Goal: Task Accomplishment & Management: Complete application form

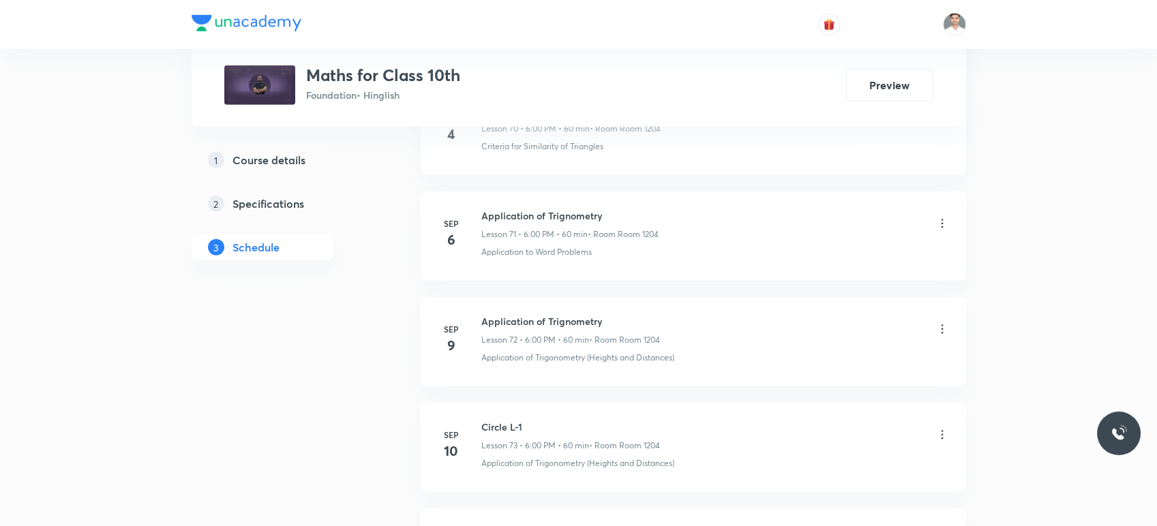
scroll to position [9097, 0]
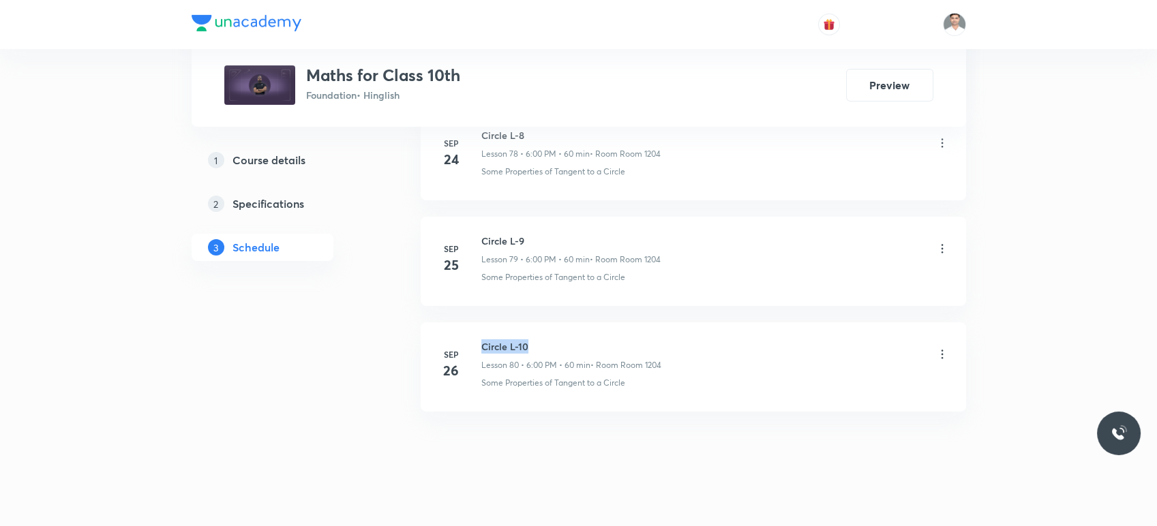
drag, startPoint x: 480, startPoint y: 331, endPoint x: 556, endPoint y: 327, distance: 76.5
click at [556, 340] on div "Sep 26 Circle L-10 Lesson 80 • 6:00 PM • 60 min • Room Room 1204 Some Propertie…" at bounding box center [693, 365] width 511 height 50
copy h6 "Circle L-10"
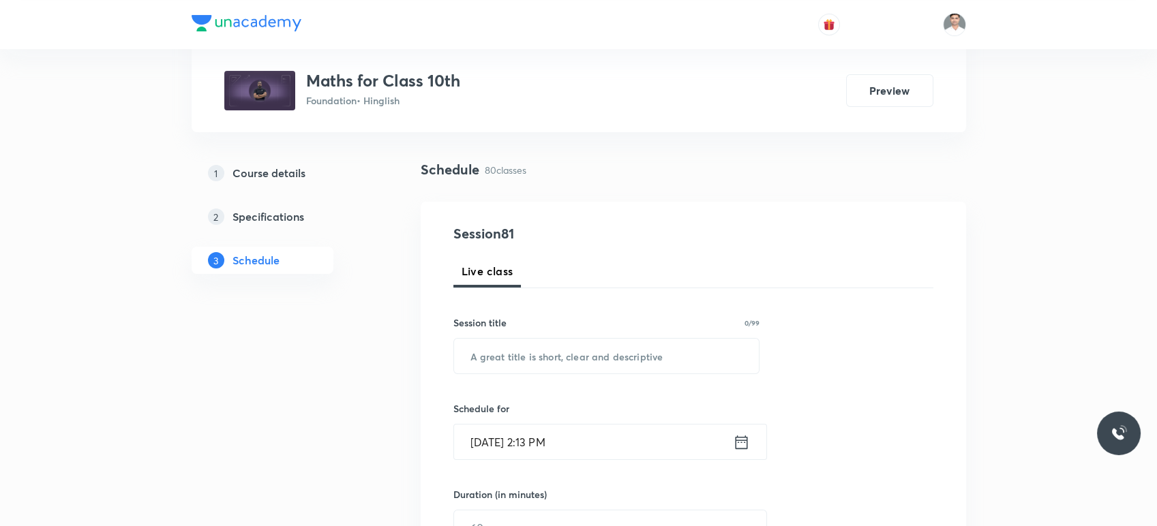
scroll to position [151, 0]
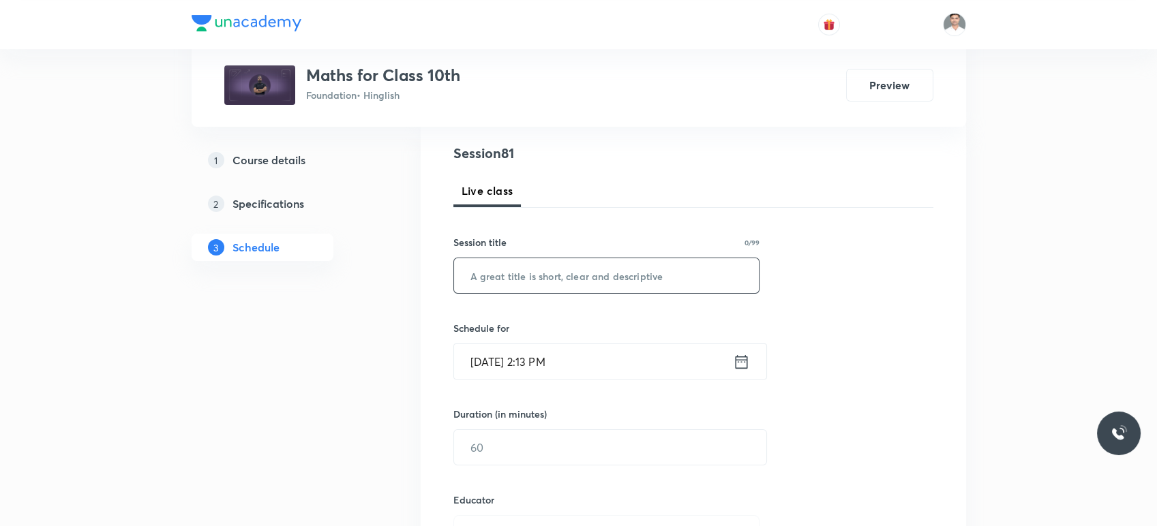
click at [541, 282] on input "text" at bounding box center [607, 275] width 306 height 35
paste input "Circle L-10"
type input "Circle L-11"
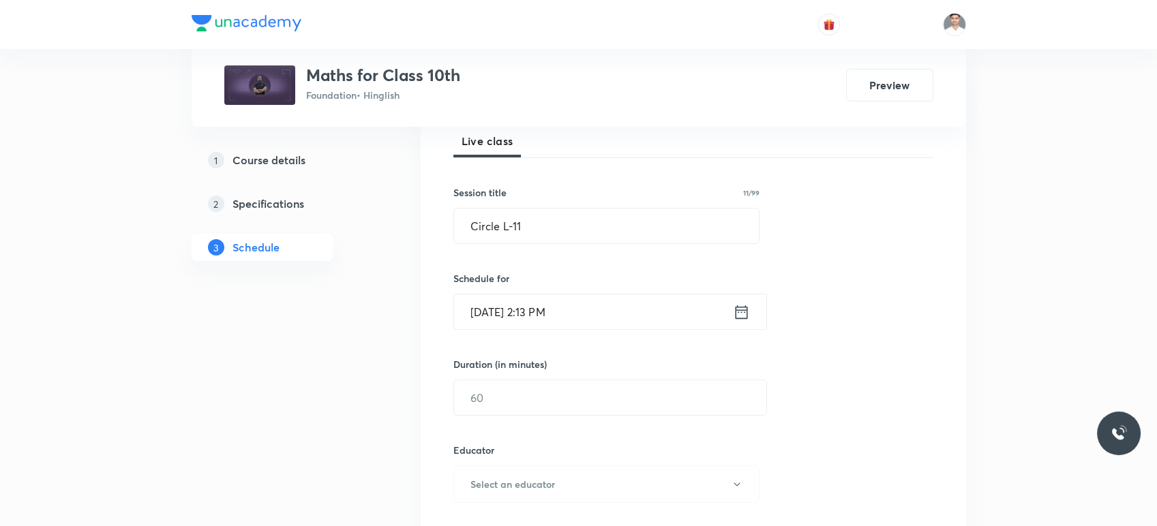
scroll to position [227, 0]
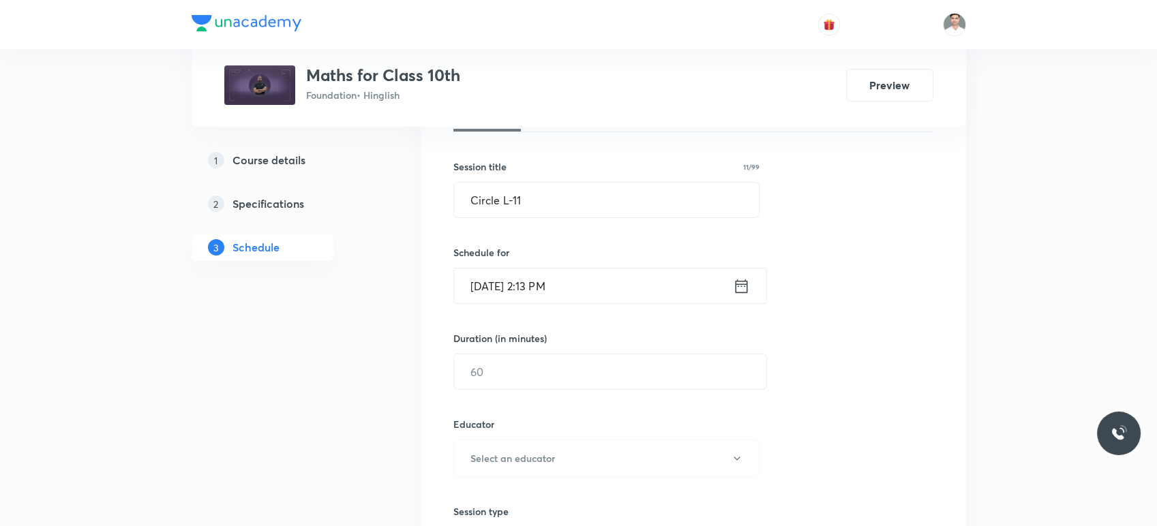
click at [738, 288] on icon at bounding box center [741, 286] width 17 height 19
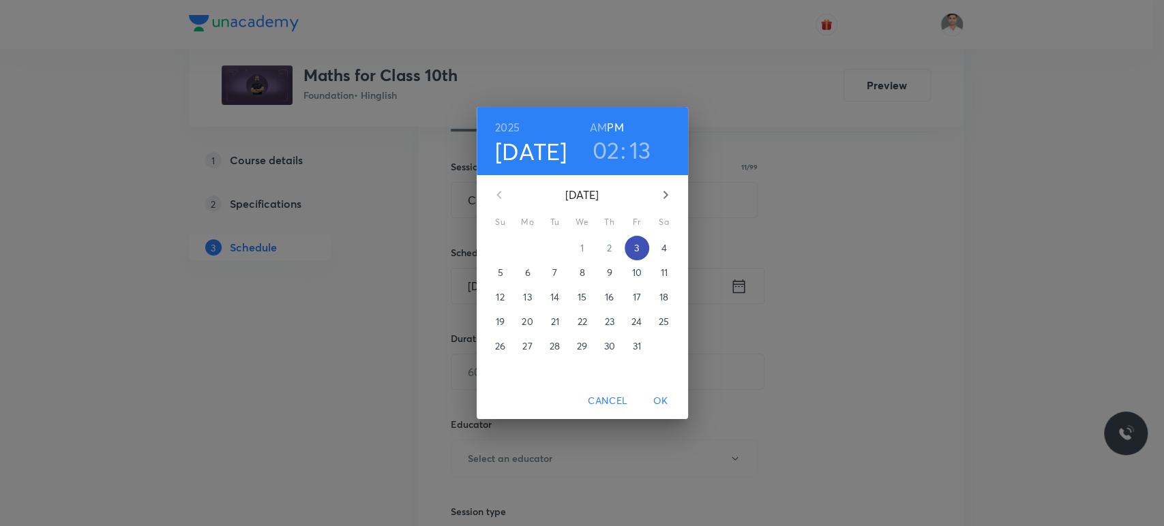
click at [638, 252] on p "3" at bounding box center [636, 248] width 5 height 14
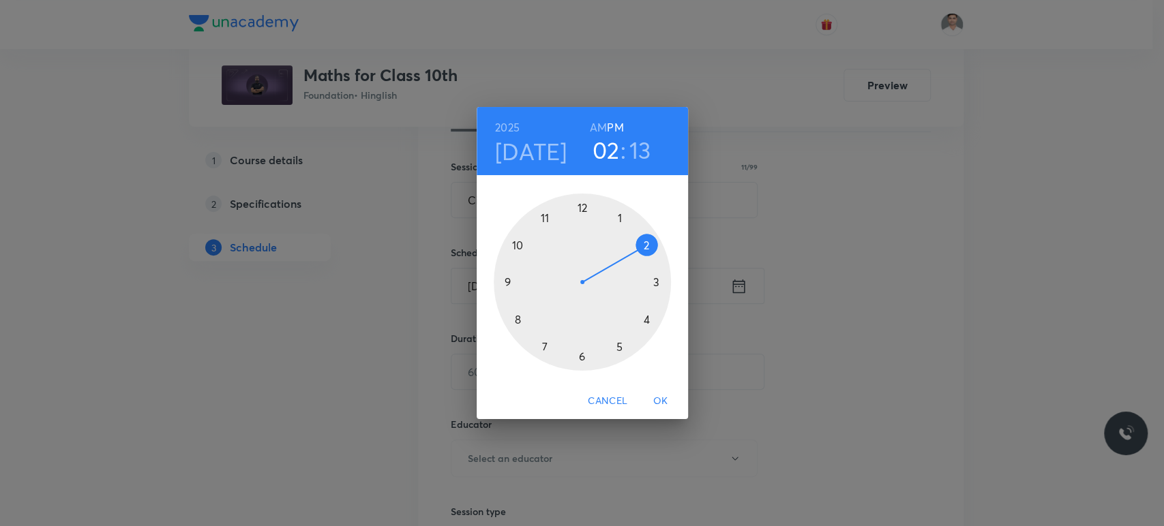
click at [579, 356] on div at bounding box center [582, 282] width 177 height 177
click at [582, 207] on div at bounding box center [582, 282] width 177 height 177
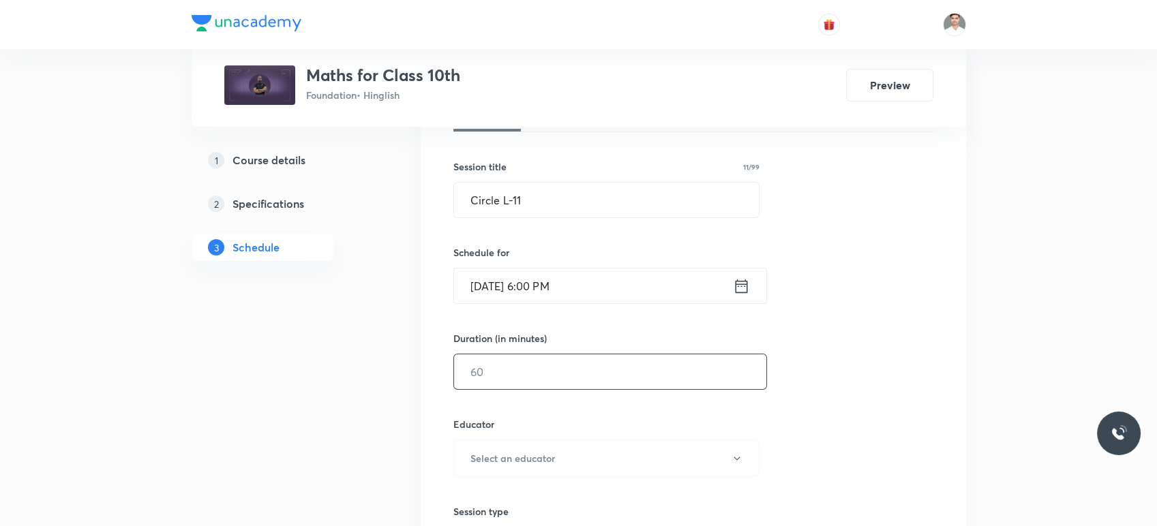
click at [524, 361] on input "text" at bounding box center [610, 372] width 312 height 35
type input "60"
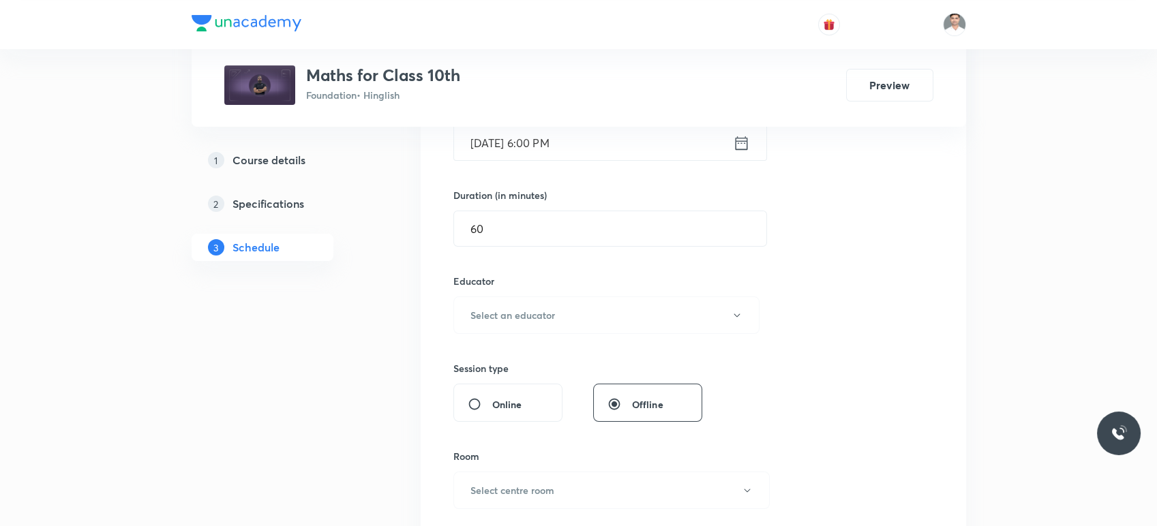
scroll to position [378, 0]
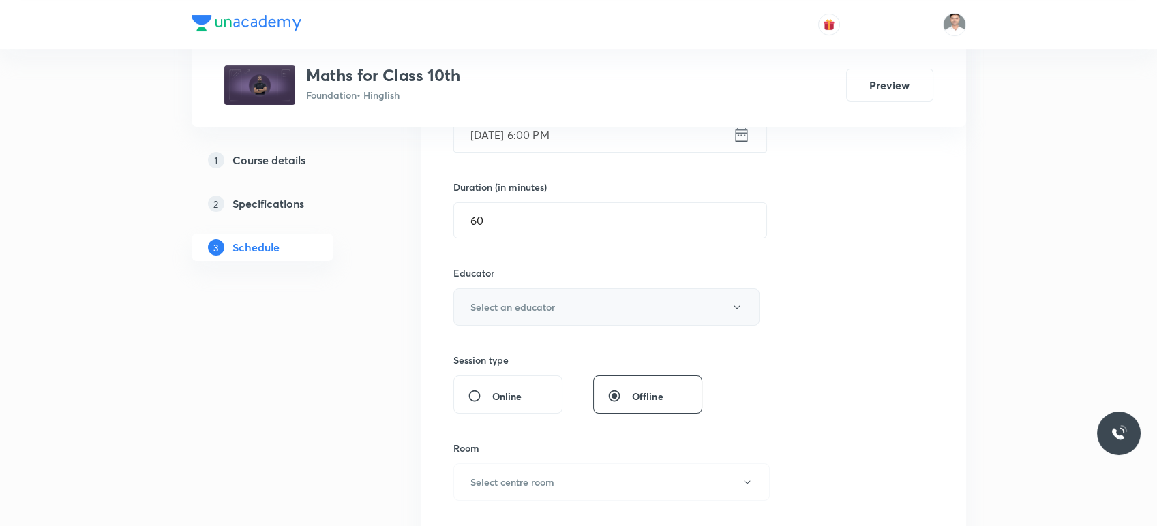
click at [487, 298] on button "Select an educator" at bounding box center [607, 307] width 307 height 38
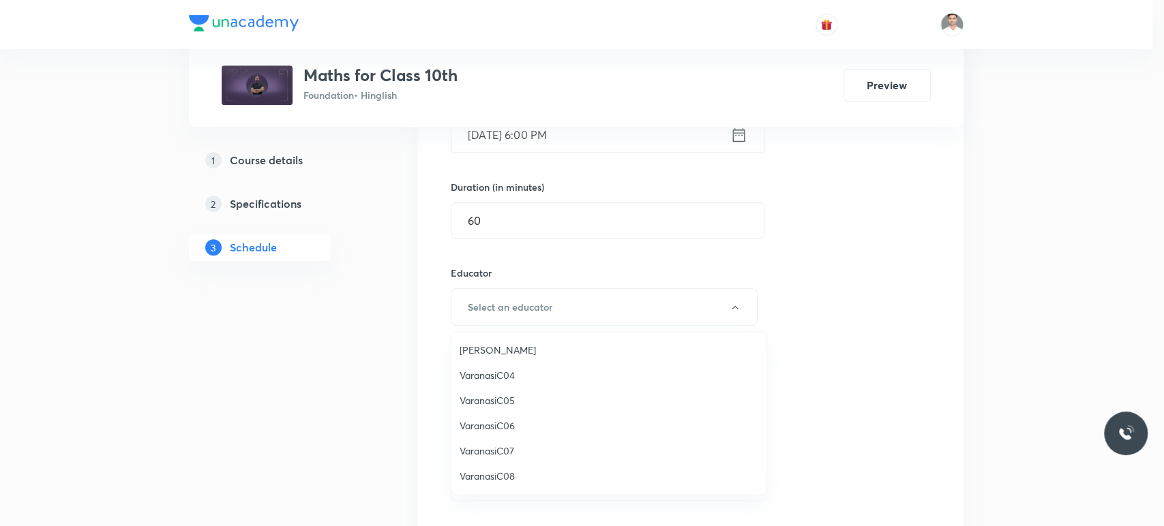
click at [484, 354] on span "Akhil Sahu" at bounding box center [609, 350] width 299 height 14
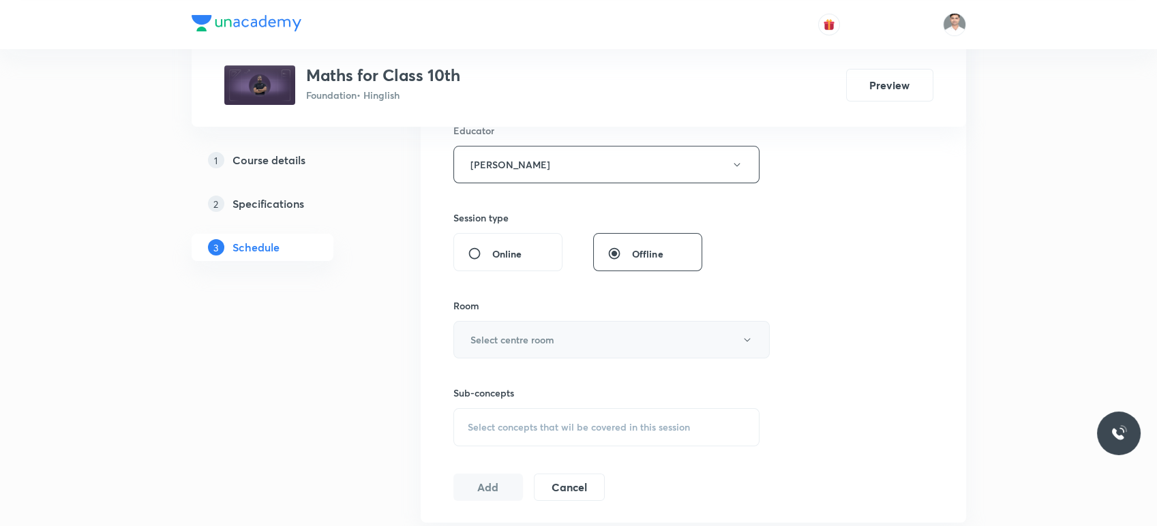
scroll to position [530, 0]
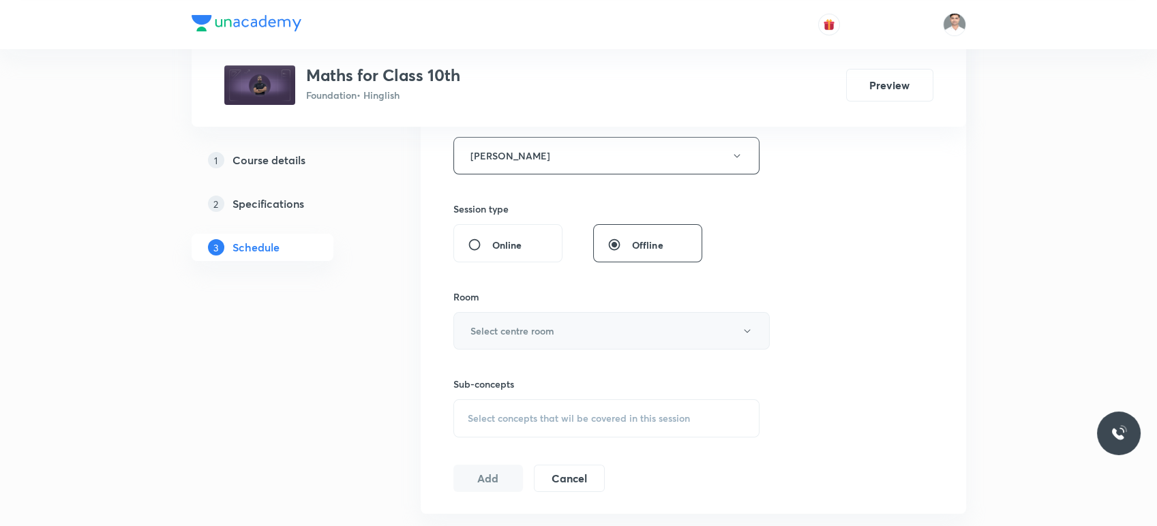
click at [523, 316] on button "Select centre room" at bounding box center [612, 331] width 316 height 38
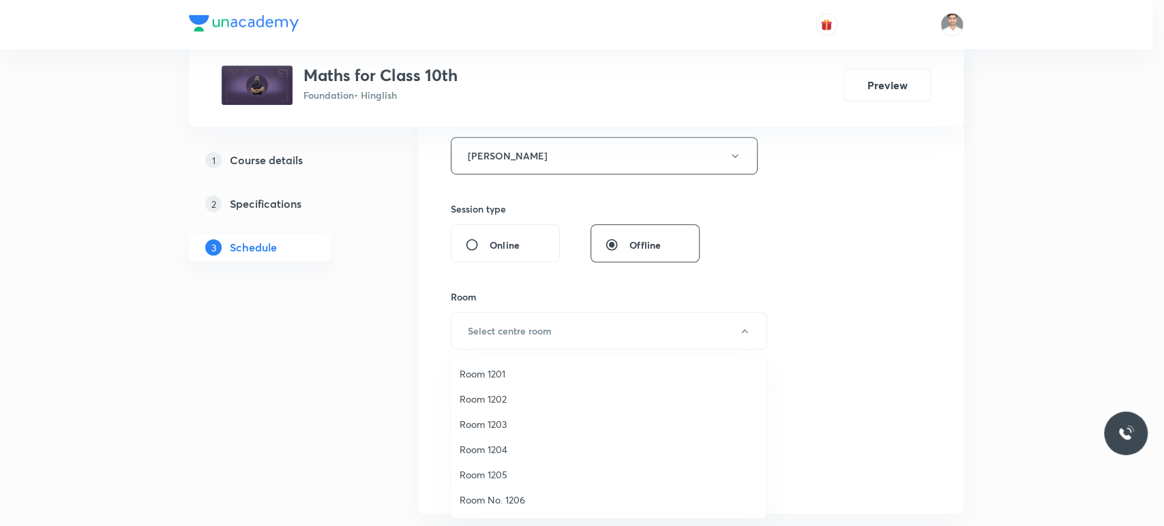
click at [496, 447] on span "Room 1204" at bounding box center [609, 450] width 299 height 14
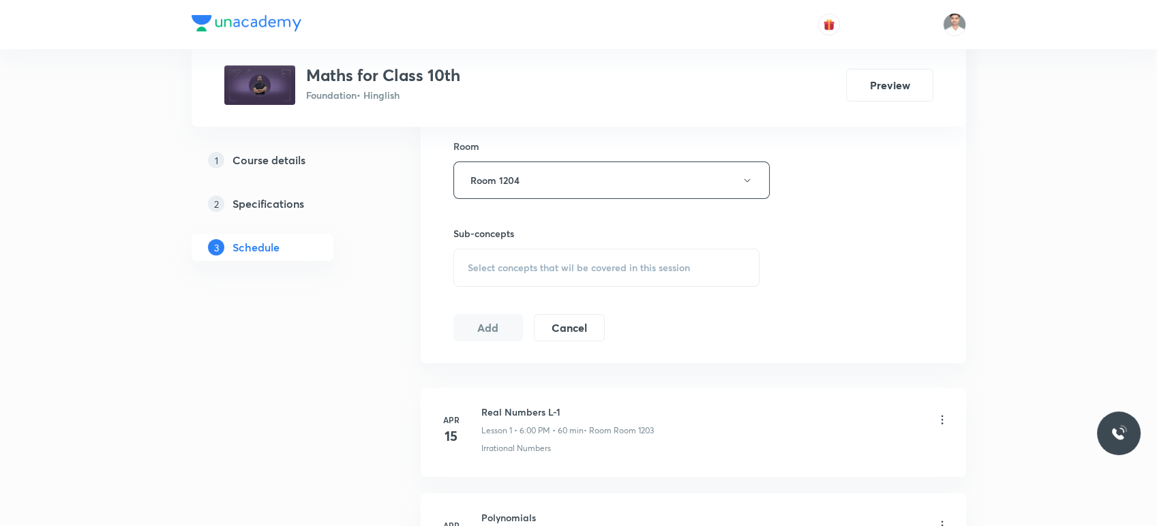
scroll to position [682, 0]
click at [539, 268] on span "Select concepts that wil be covered in this session" at bounding box center [579, 266] width 222 height 11
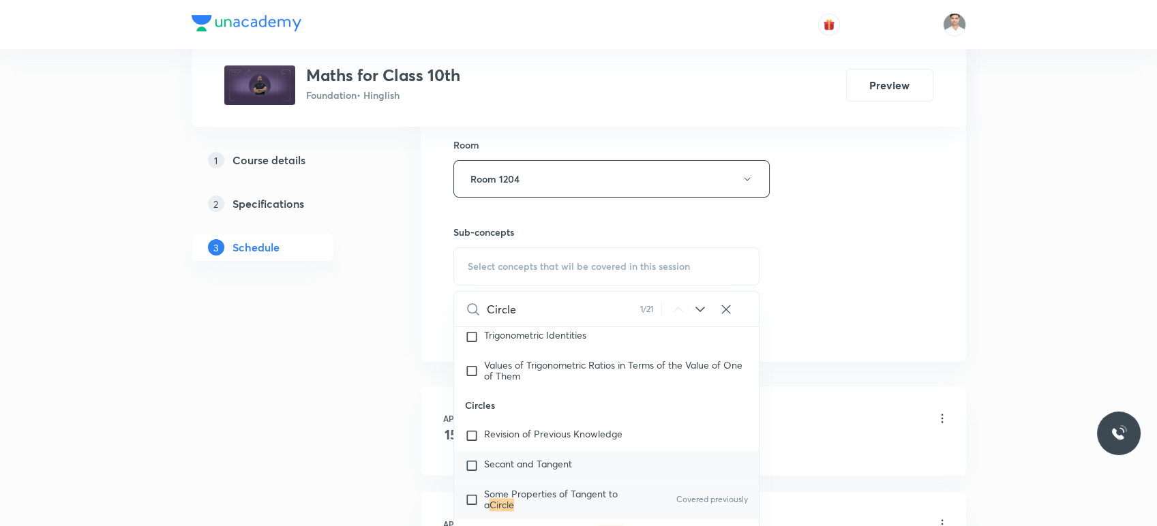
scroll to position [4429, 0]
type input "Circle"
click at [526, 499] on span "Some Properties of Tangent to a" at bounding box center [551, 499] width 134 height 24
checkbox input "true"
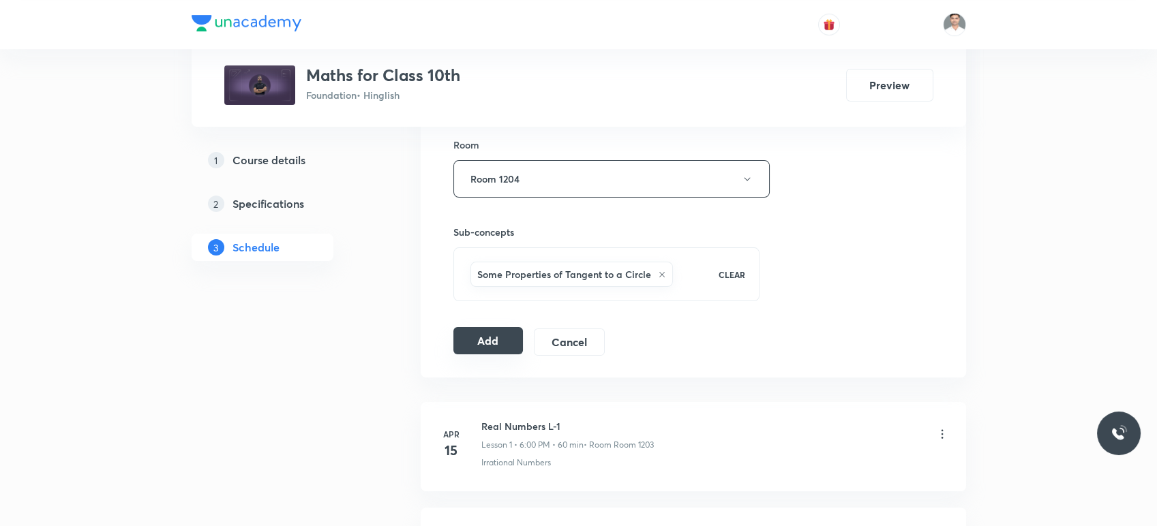
click at [480, 351] on button "Add" at bounding box center [489, 340] width 70 height 27
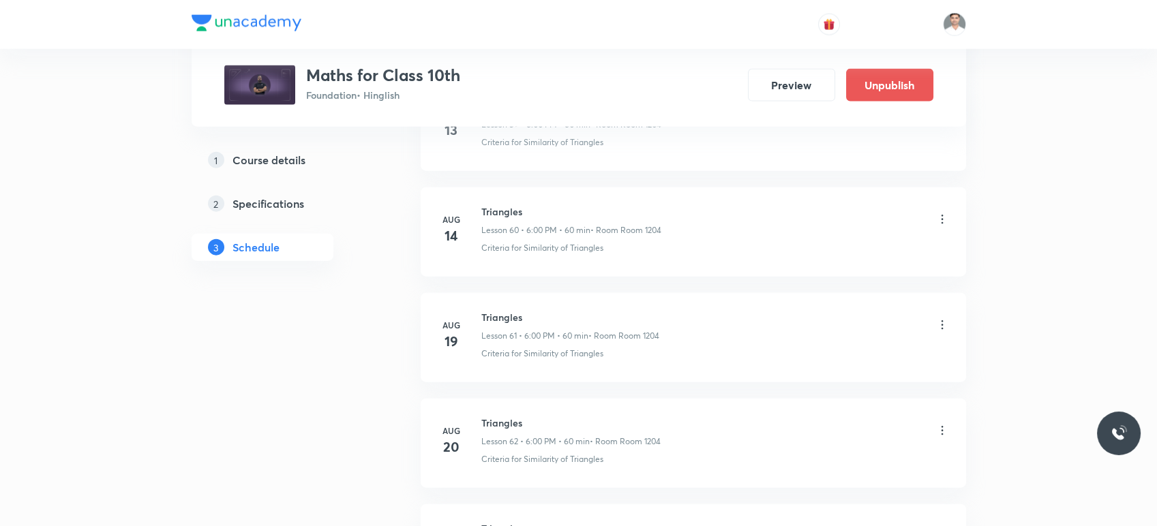
scroll to position [8489, 0]
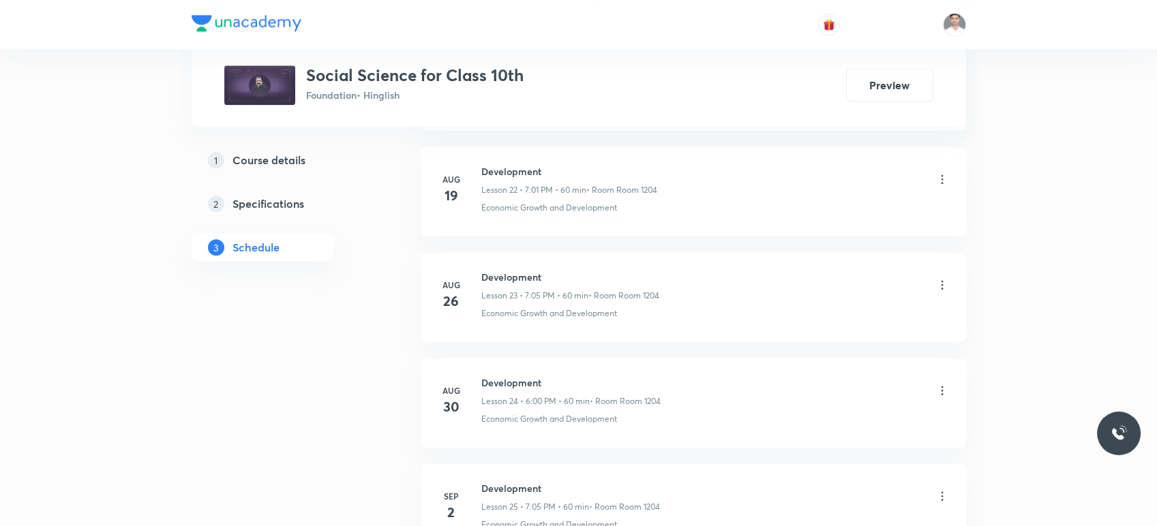
scroll to position [3925, 0]
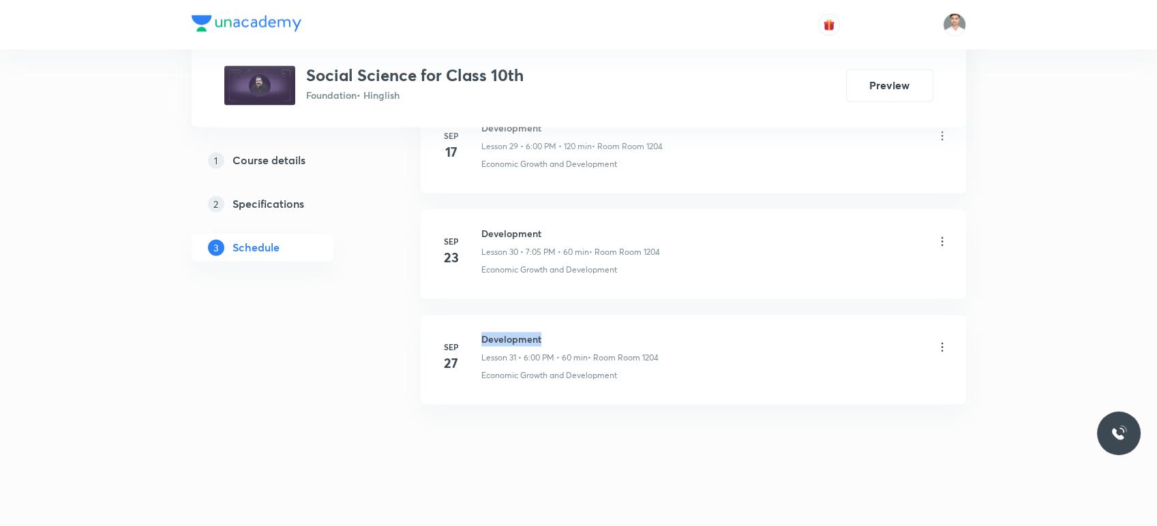
drag, startPoint x: 482, startPoint y: 331, endPoint x: 632, endPoint y: 327, distance: 150.1
click at [632, 332] on h6 "Development" at bounding box center [569, 339] width 177 height 14
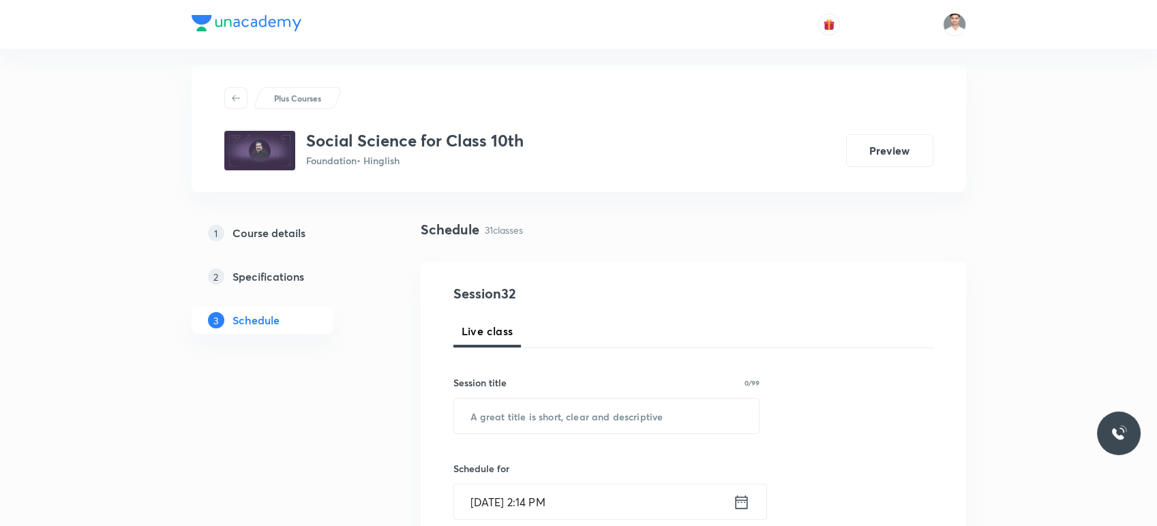
scroll to position [76, 0]
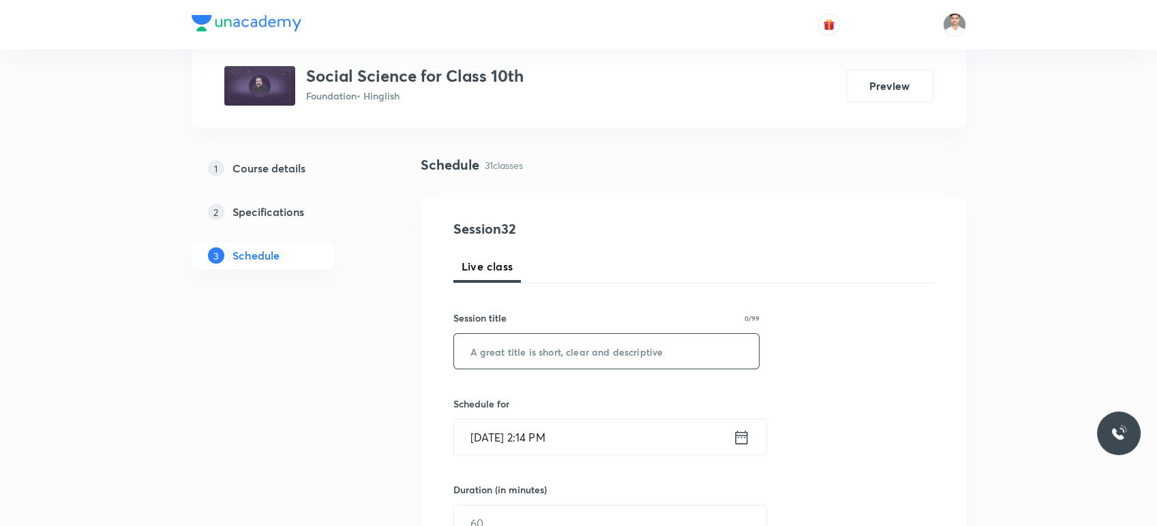
click at [517, 340] on input "text" at bounding box center [607, 351] width 306 height 35
paste input "Development"
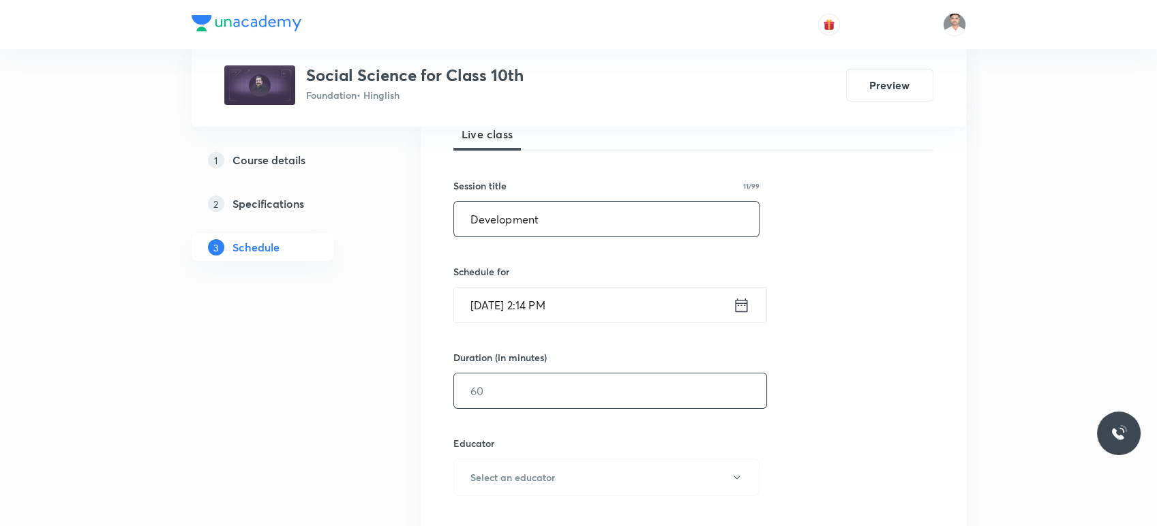
scroll to position [227, 0]
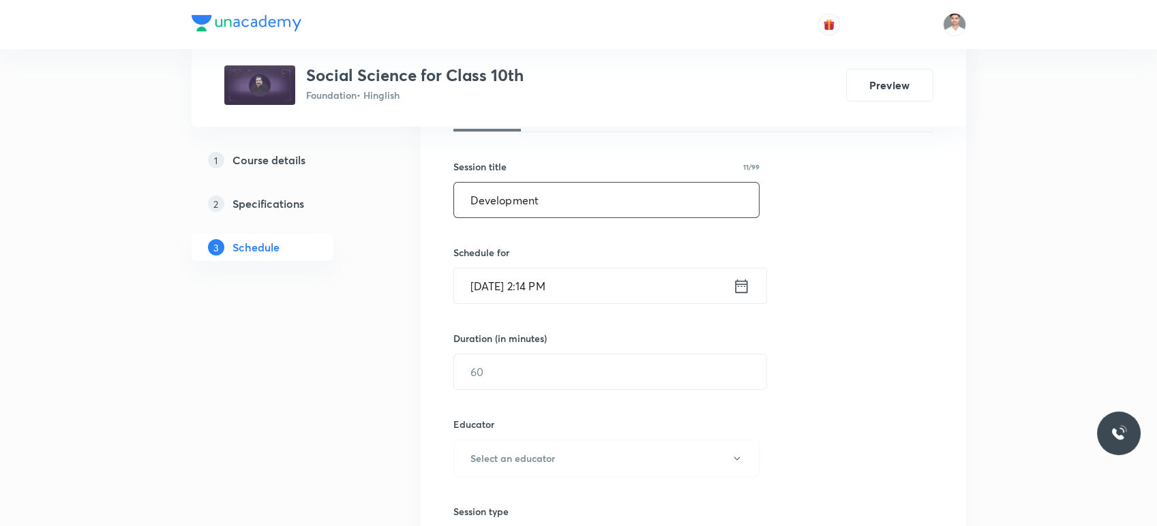
type input "Development"
click at [752, 276] on div "Oct 3, 2025, 2:14 PM ​" at bounding box center [611, 286] width 314 height 36
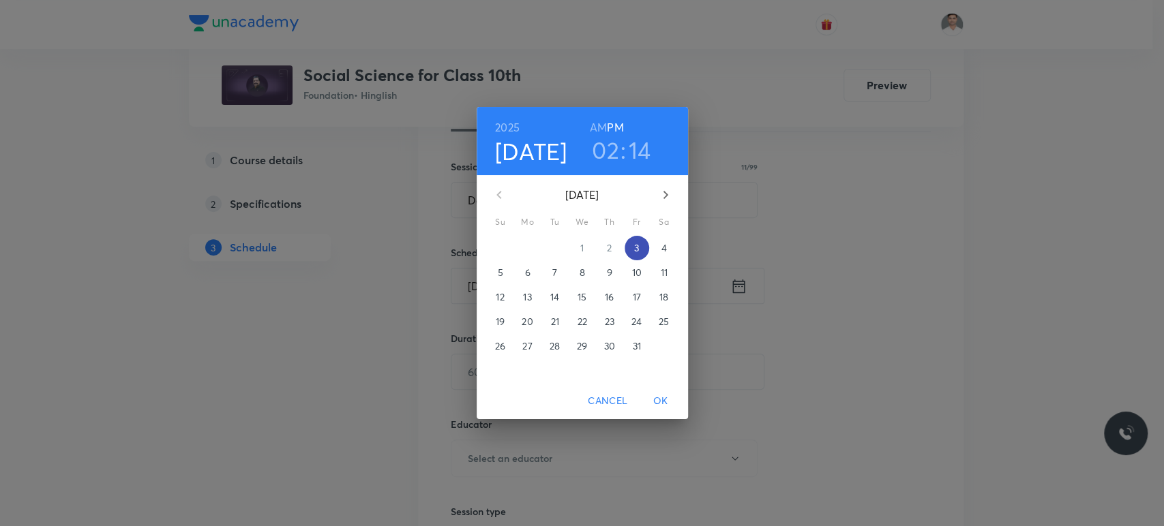
click at [635, 243] on p "3" at bounding box center [636, 248] width 5 height 14
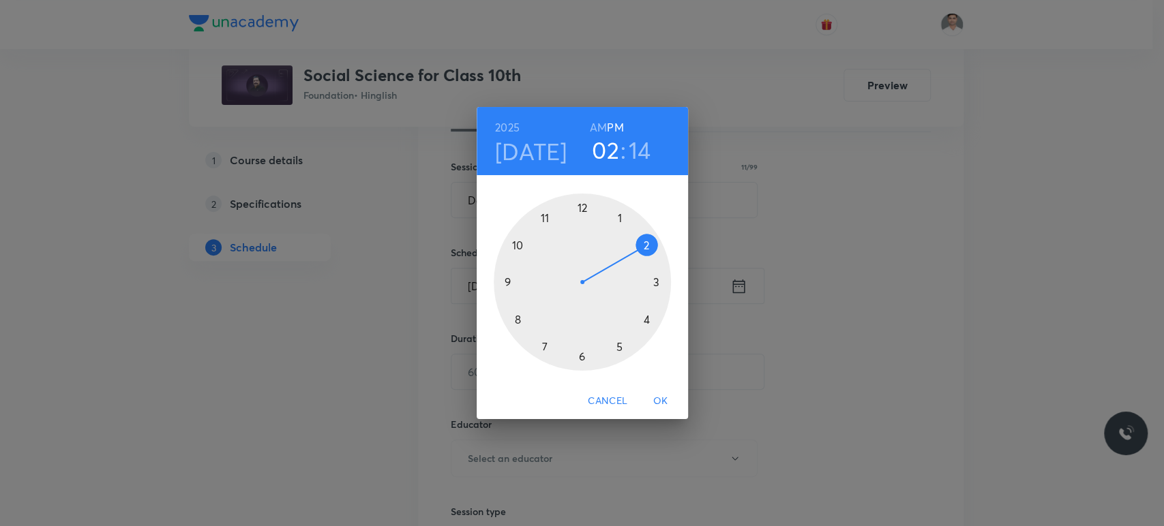
click at [547, 342] on div at bounding box center [582, 282] width 177 height 177
click at [620, 216] on div at bounding box center [582, 282] width 177 height 177
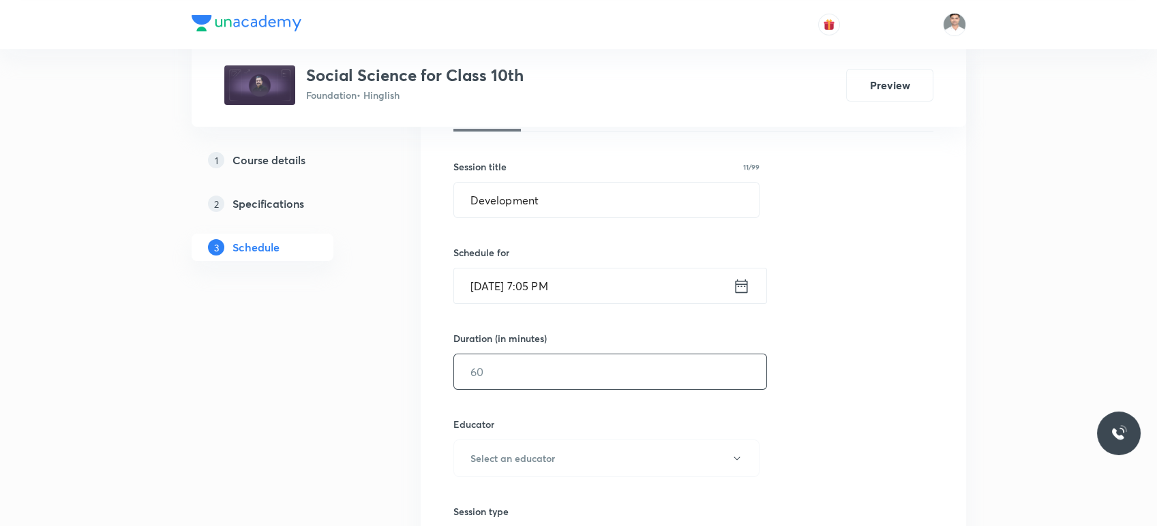
drag, startPoint x: 550, startPoint y: 375, endPoint x: 561, endPoint y: 374, distance: 10.9
click at [550, 374] on input "text" at bounding box center [610, 372] width 312 height 35
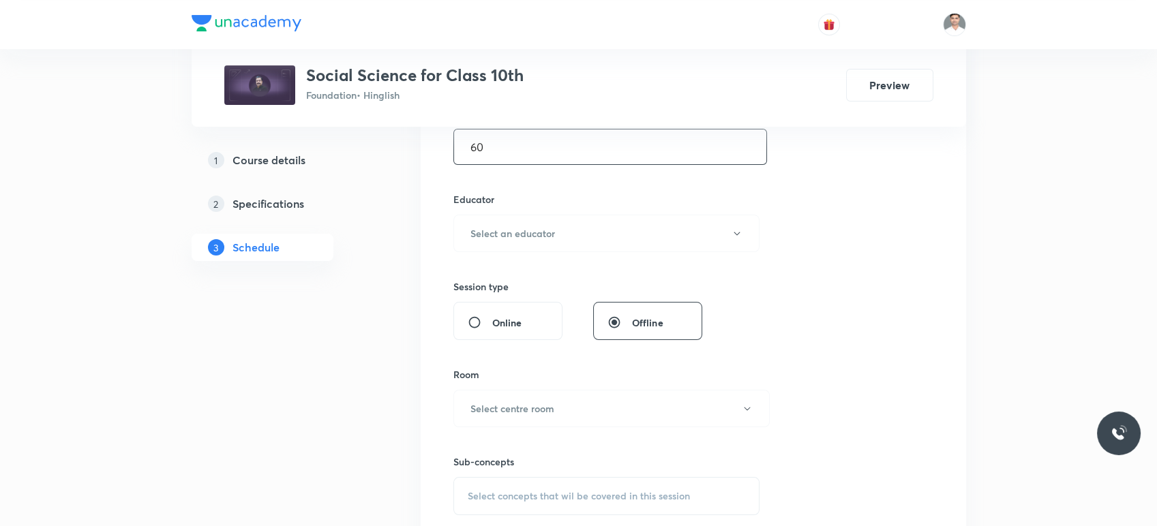
scroll to position [454, 0]
type input "60"
click at [559, 233] on button "Select an educator" at bounding box center [607, 232] width 307 height 38
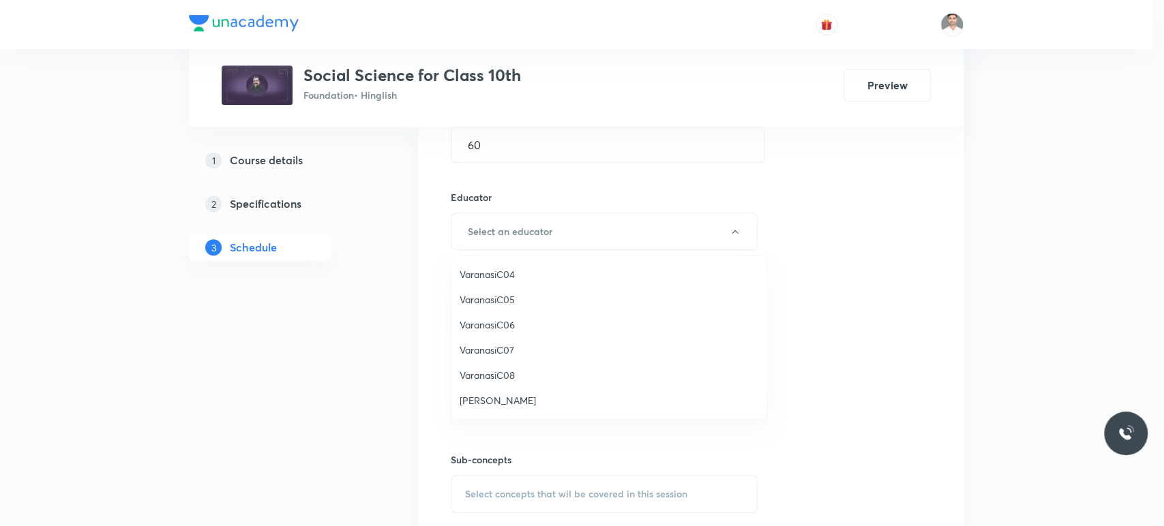
click at [510, 404] on span "[PERSON_NAME]" at bounding box center [609, 401] width 299 height 14
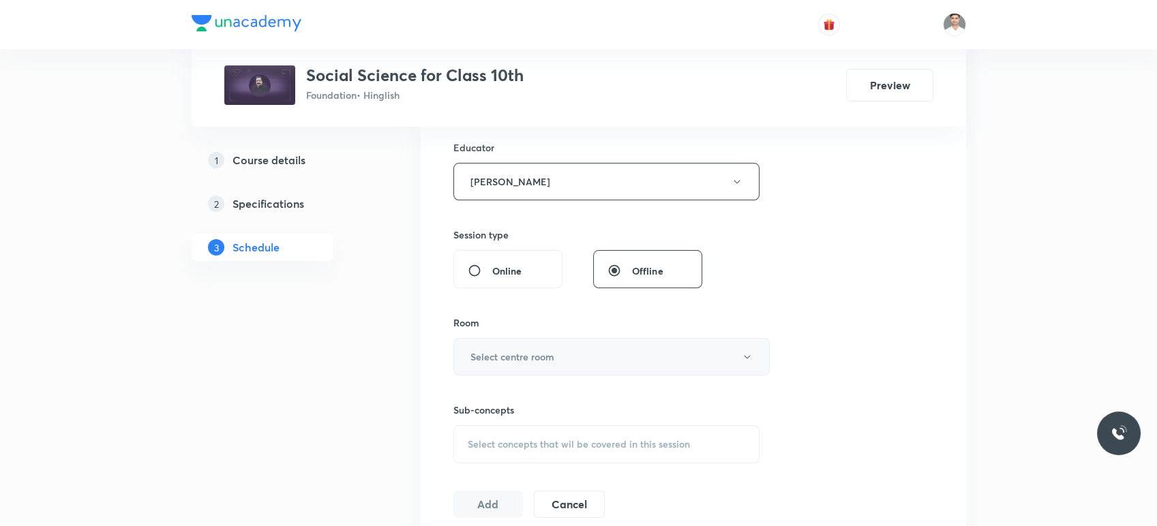
scroll to position [530, 0]
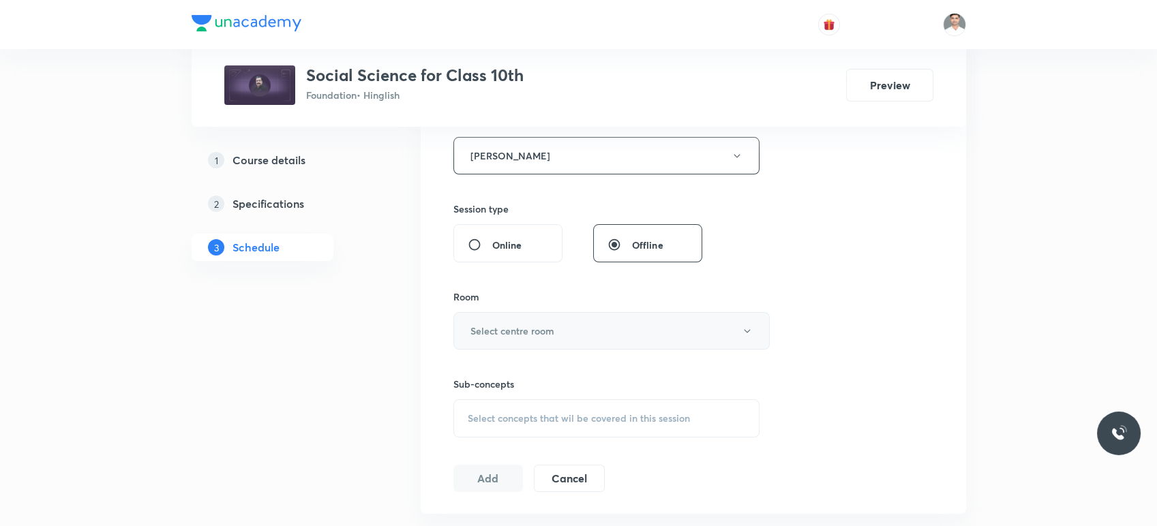
click at [521, 324] on h6 "Select centre room" at bounding box center [513, 331] width 84 height 14
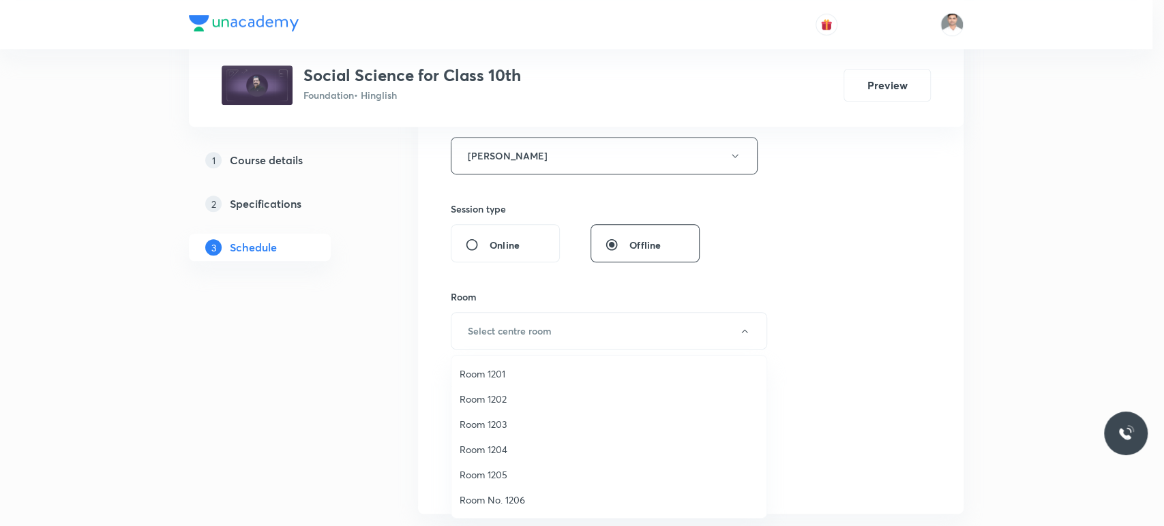
click at [492, 446] on span "Room 1204" at bounding box center [609, 450] width 299 height 14
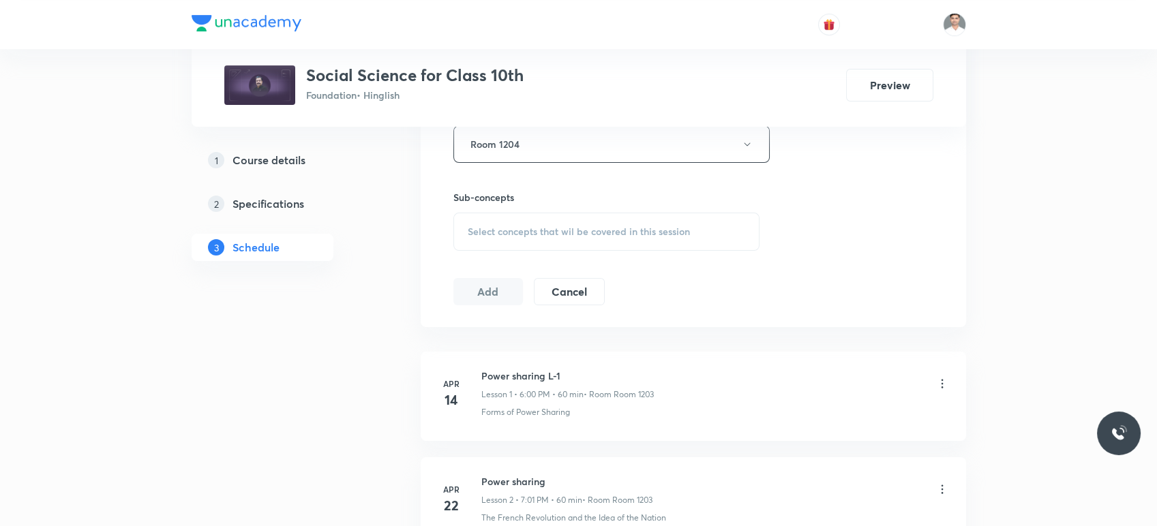
scroll to position [758, 0]
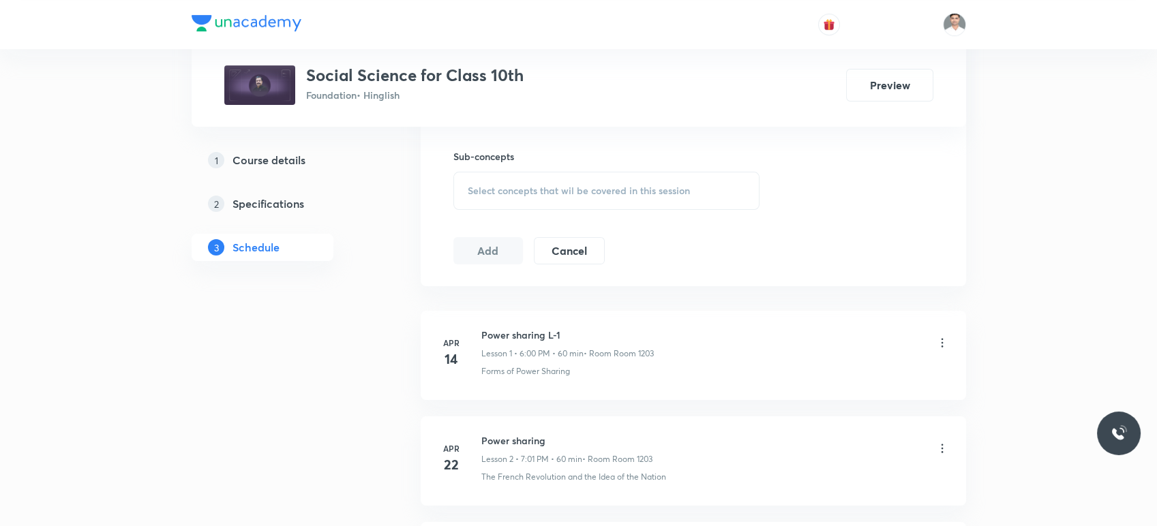
click at [552, 182] on div "Select concepts that wil be covered in this session" at bounding box center [607, 191] width 307 height 38
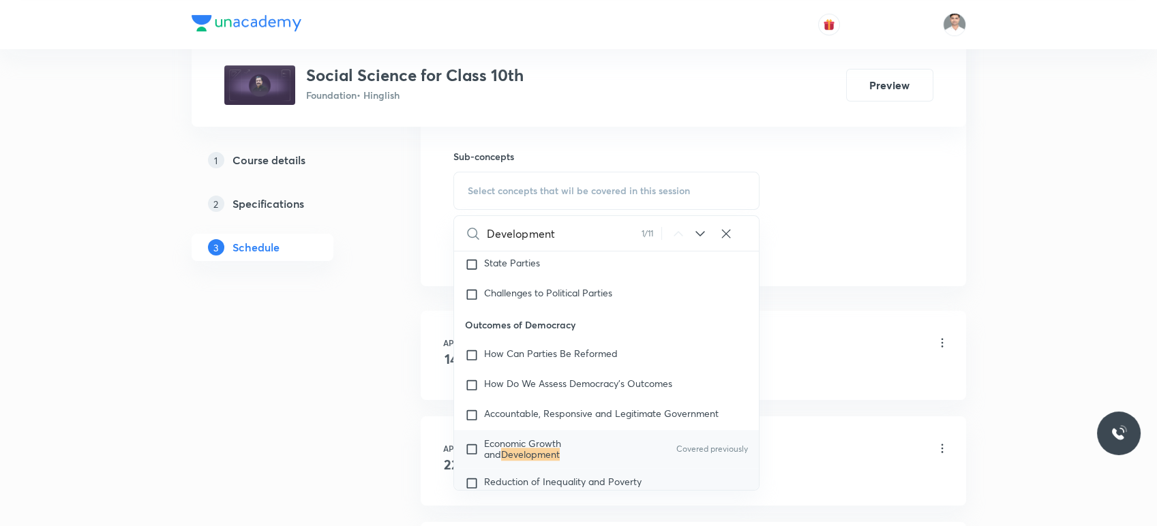
scroll to position [3026, 0]
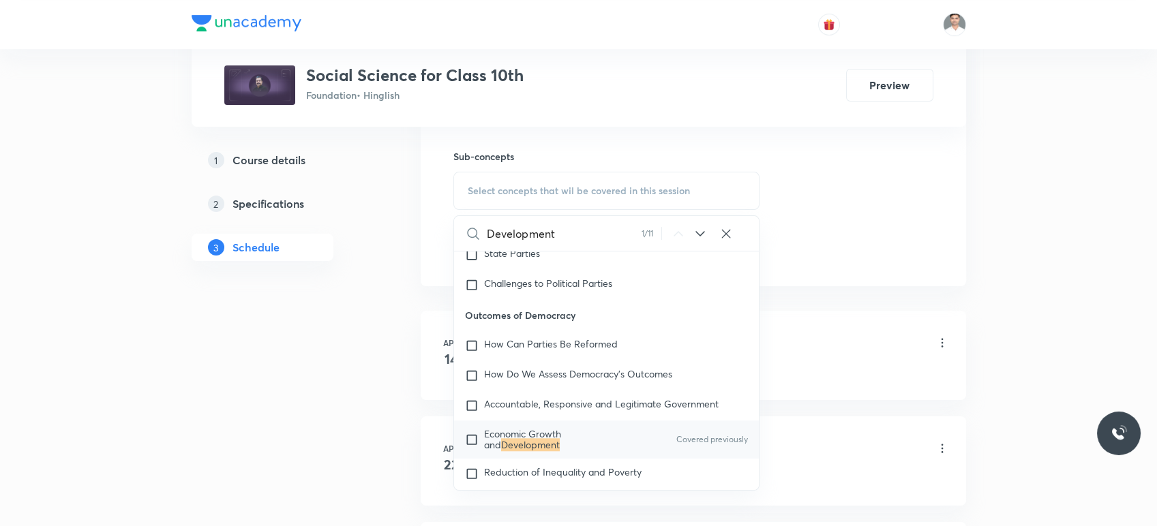
type input "Development"
drag, startPoint x: 528, startPoint y: 437, endPoint x: 404, endPoint y: 415, distance: 126.0
click at [520, 439] on mark "Development" at bounding box center [530, 445] width 59 height 13
checkbox input "true"
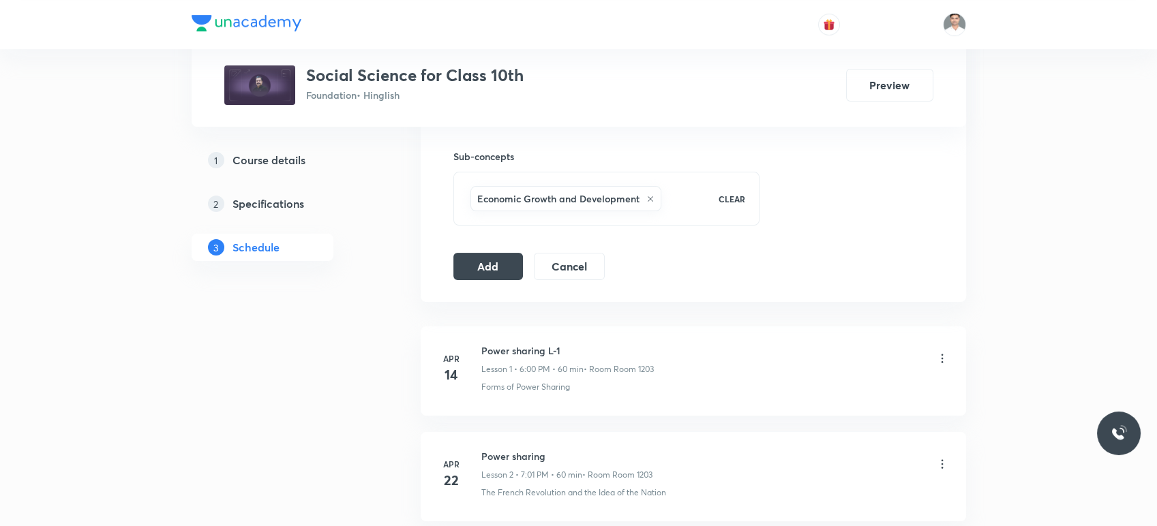
click at [501, 265] on button "Add" at bounding box center [489, 265] width 70 height 27
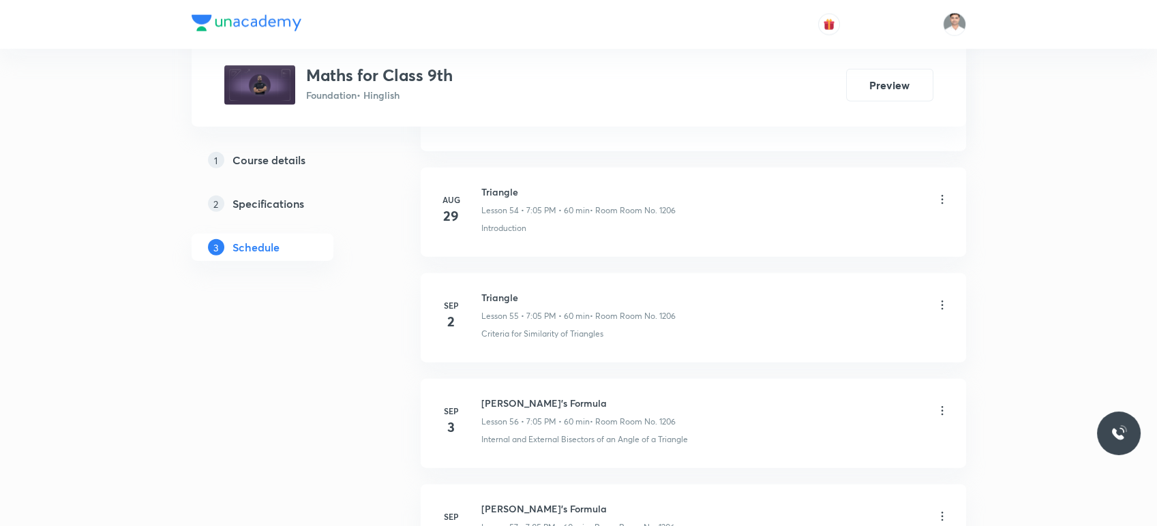
scroll to position [7830, 0]
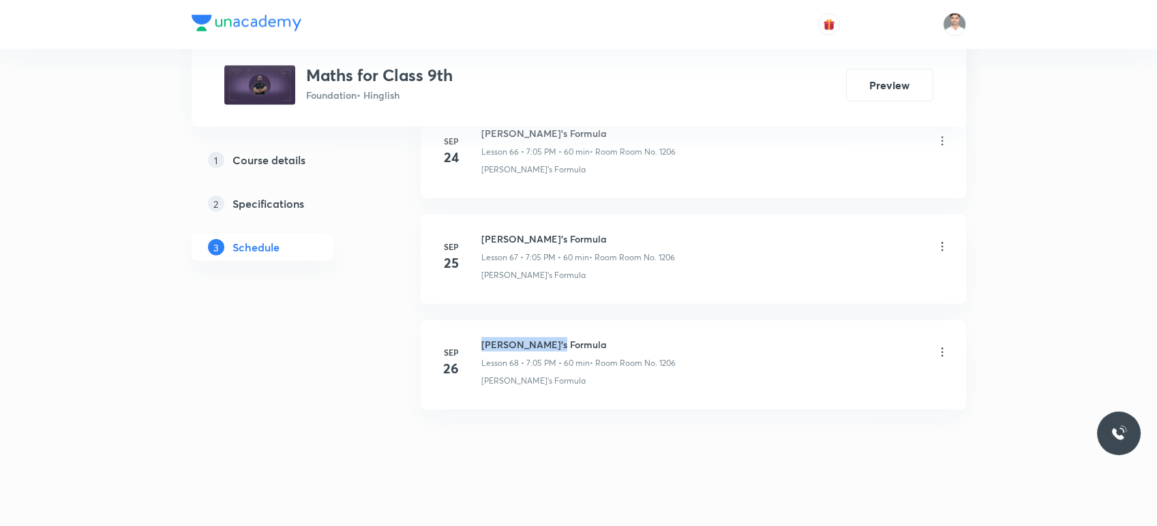
drag, startPoint x: 480, startPoint y: 329, endPoint x: 611, endPoint y: 314, distance: 131.9
click at [611, 321] on li "[DATE] [PERSON_NAME]'s Formula Lesson 68 • 7:05 PM • 60 min • Room Room No. 120…" at bounding box center [694, 365] width 546 height 89
copy h6 "[PERSON_NAME]'s Formula"
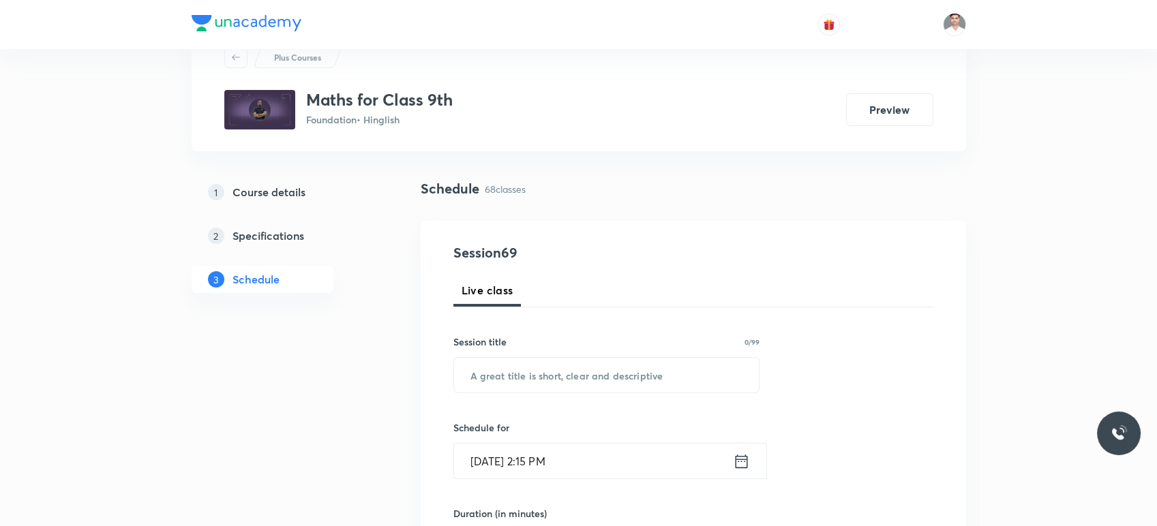
scroll to position [151, 0]
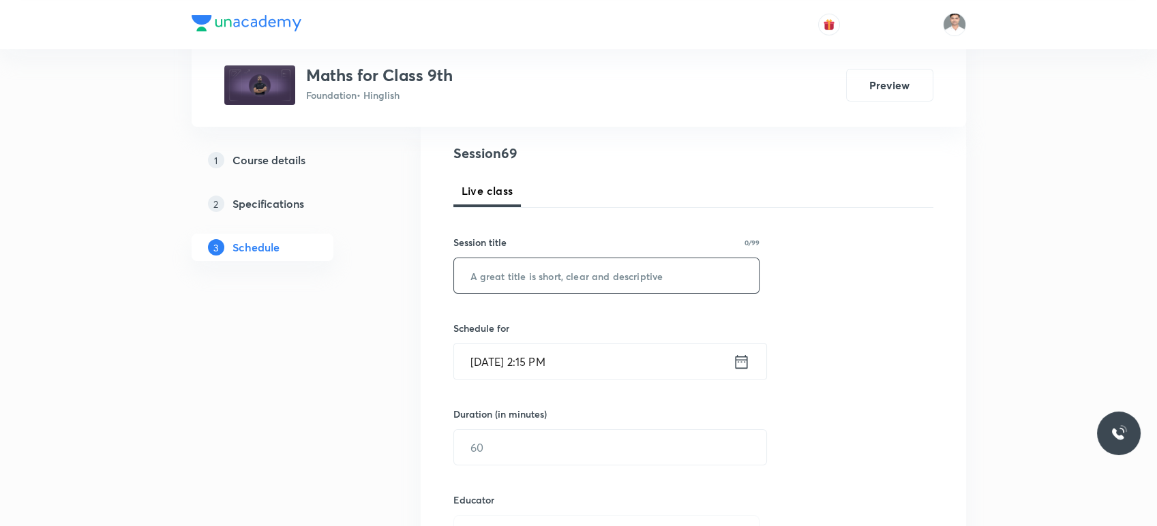
click at [572, 286] on input "text" at bounding box center [607, 275] width 306 height 35
paste input "Heron's Formula"
type input "Heron's Formula"
click at [756, 357] on div "Oct 3, 2025, 2:15 PM ​" at bounding box center [611, 362] width 314 height 36
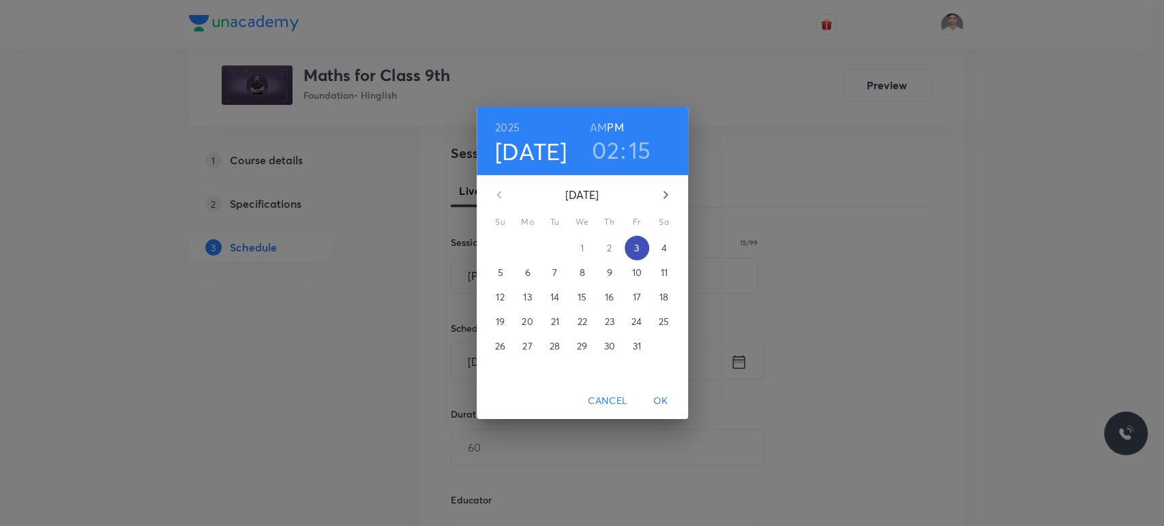
click at [644, 251] on span "3" at bounding box center [637, 248] width 25 height 14
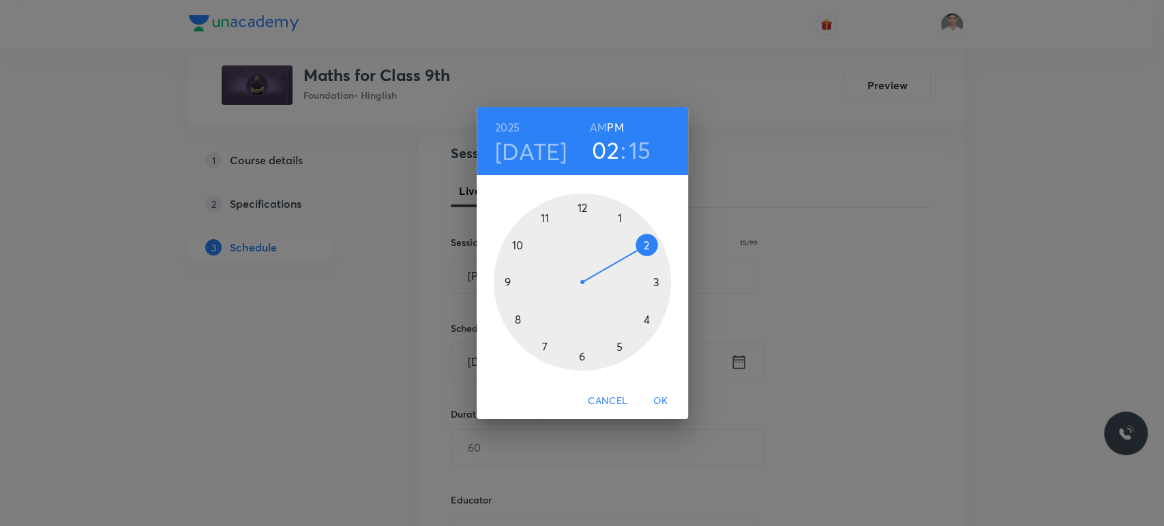
click at [544, 348] on div at bounding box center [582, 282] width 177 height 177
click at [620, 218] on div at bounding box center [582, 282] width 177 height 177
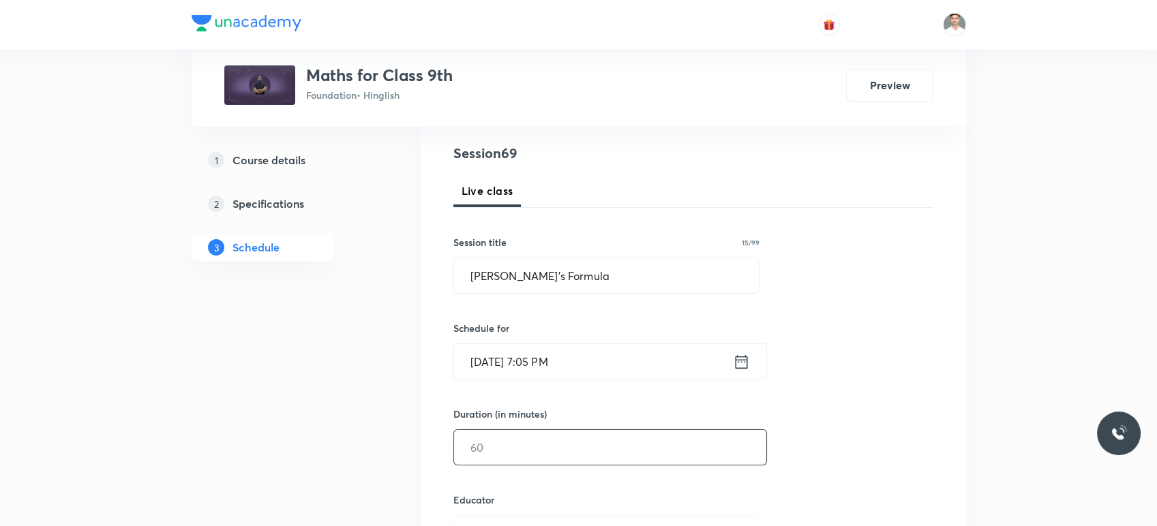
click at [530, 434] on input "text" at bounding box center [610, 447] width 312 height 35
type input "60"
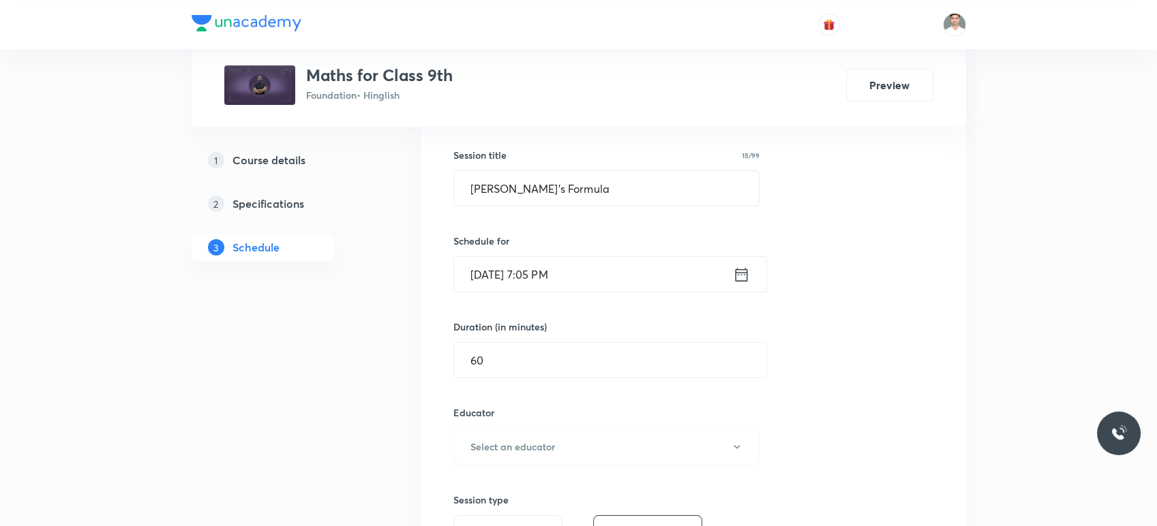
scroll to position [328, 0]
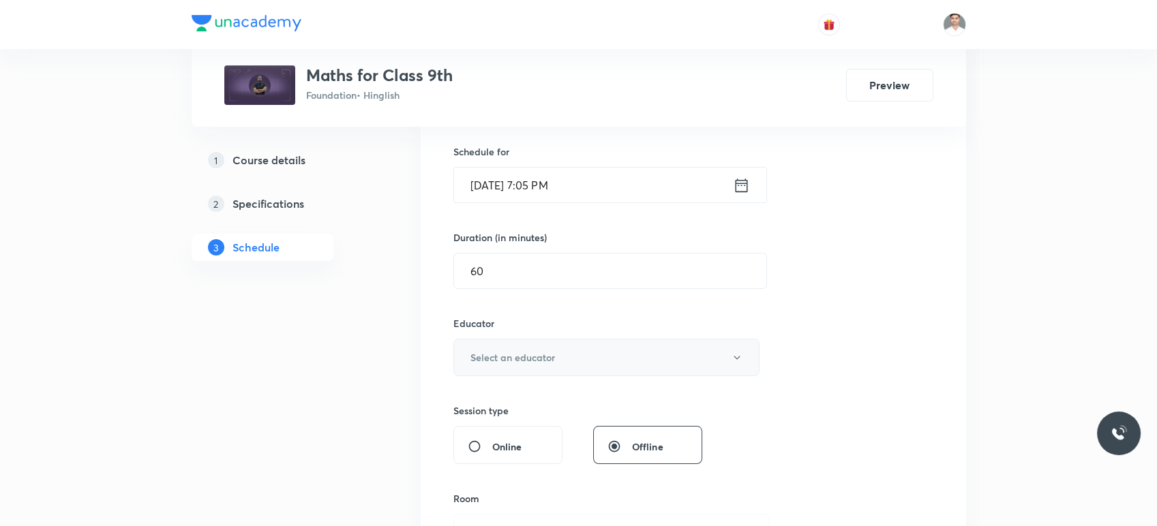
click at [561, 354] on button "Select an educator" at bounding box center [607, 358] width 307 height 38
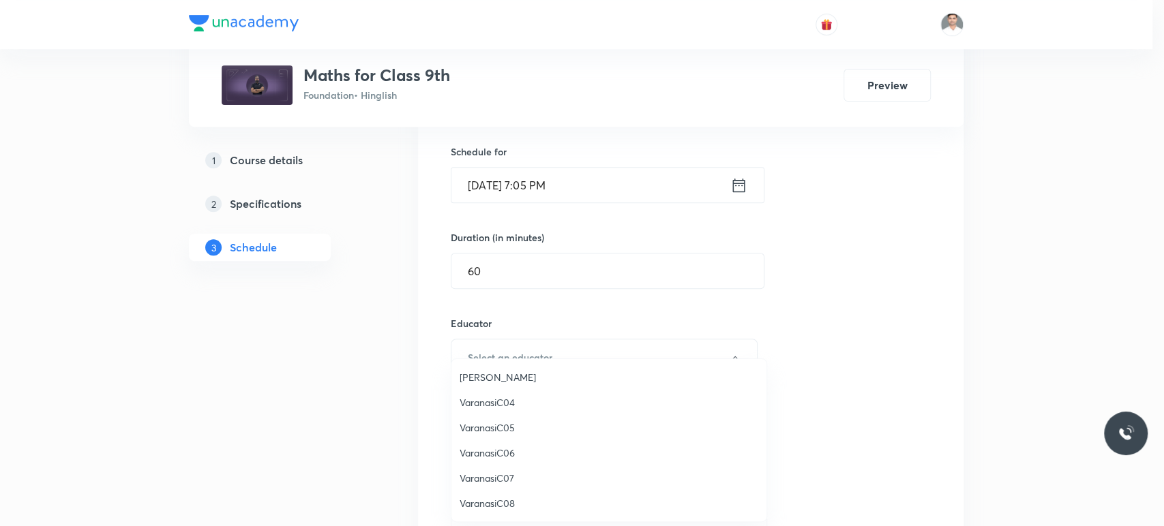
click at [488, 376] on span "Akhil Sahu" at bounding box center [609, 377] width 299 height 14
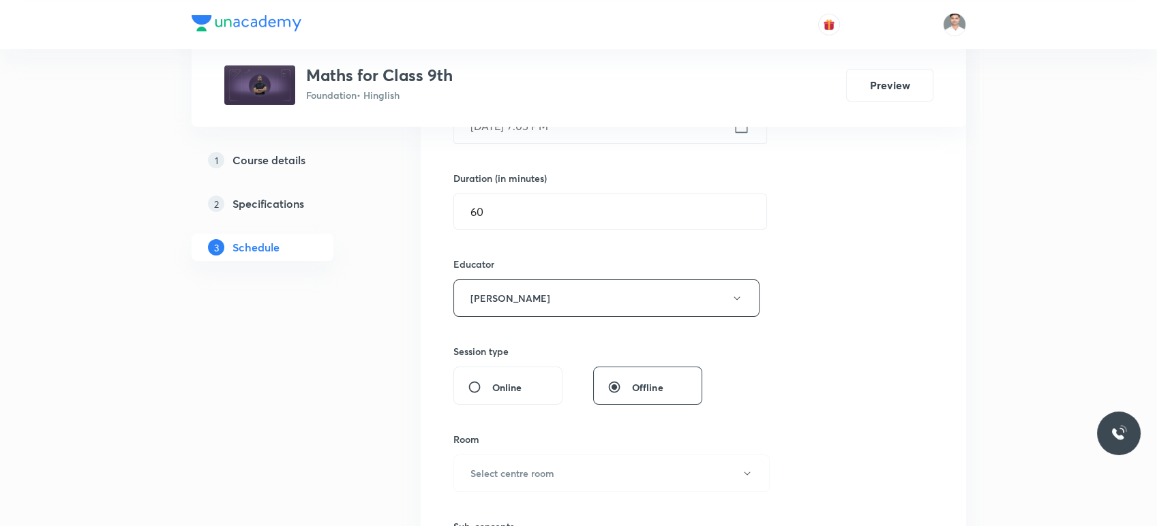
scroll to position [556, 0]
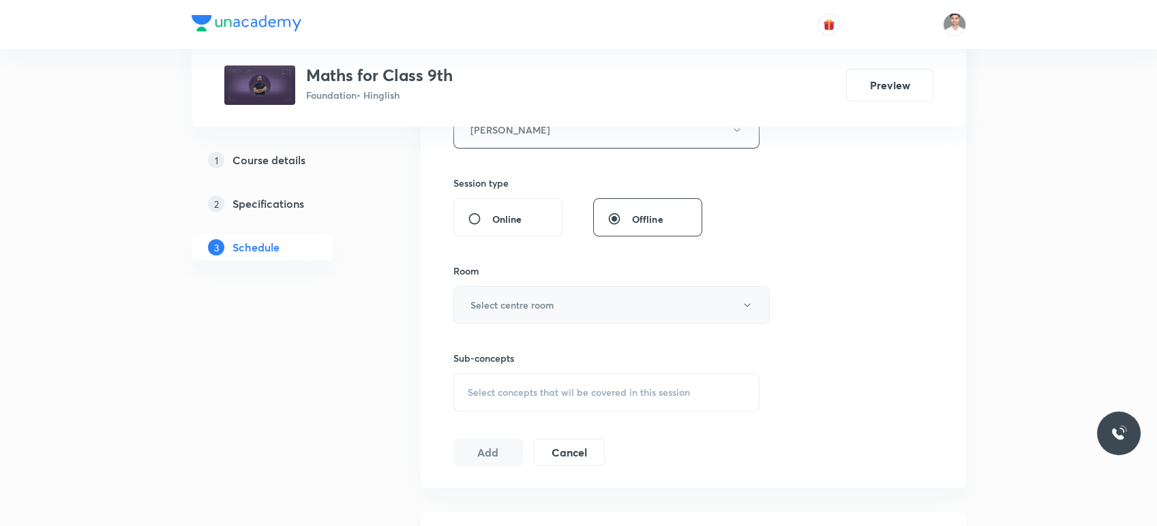
click at [518, 306] on h6 "Select centre room" at bounding box center [513, 305] width 84 height 14
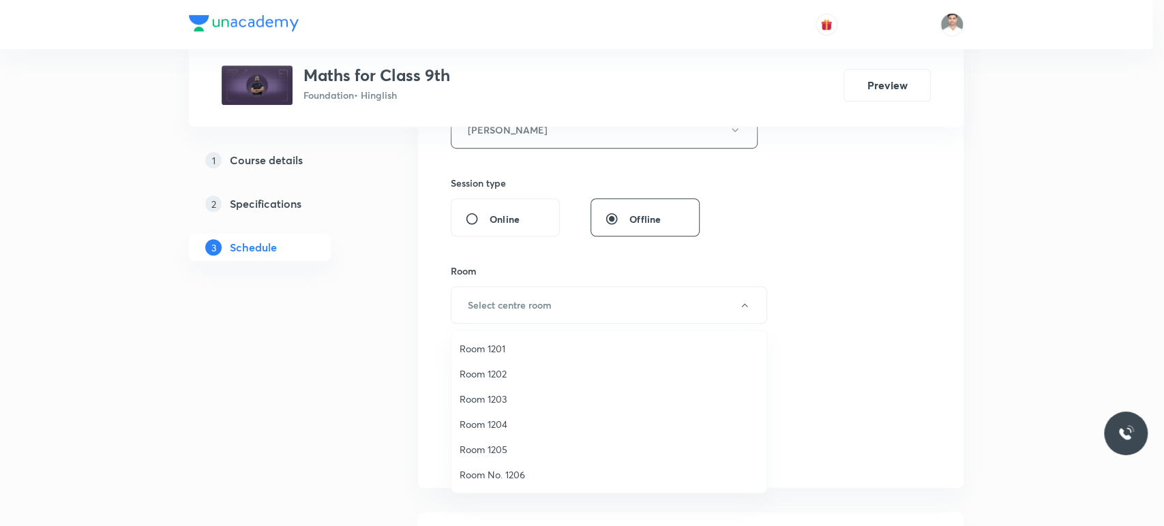
drag, startPoint x: 501, startPoint y: 473, endPoint x: 447, endPoint y: 446, distance: 60.1
click at [501, 473] on span "Room No. 1206" at bounding box center [609, 475] width 299 height 14
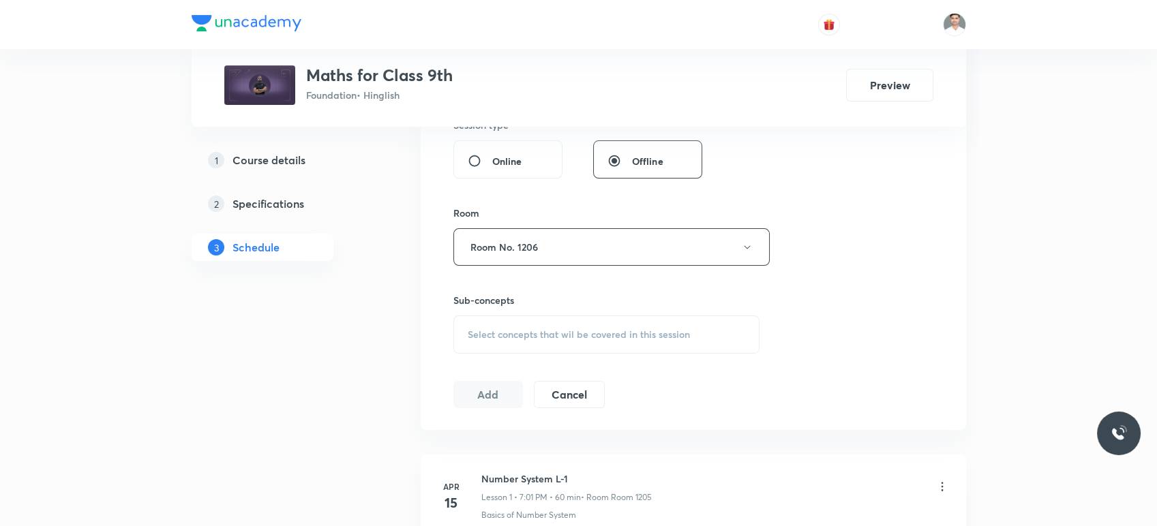
scroll to position [707, 0]
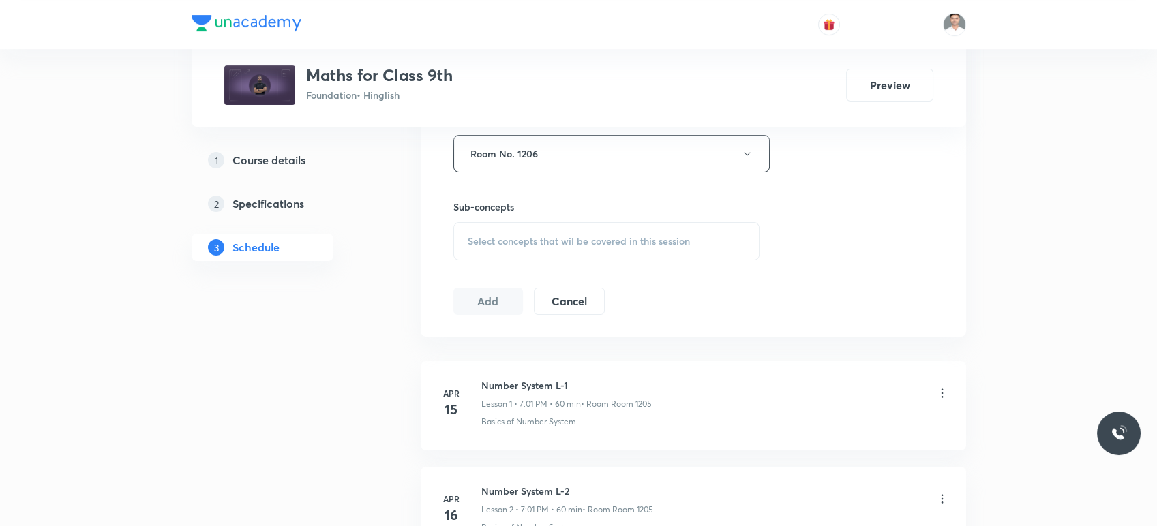
click at [520, 246] on span "Select concepts that wil be covered in this session" at bounding box center [579, 241] width 222 height 11
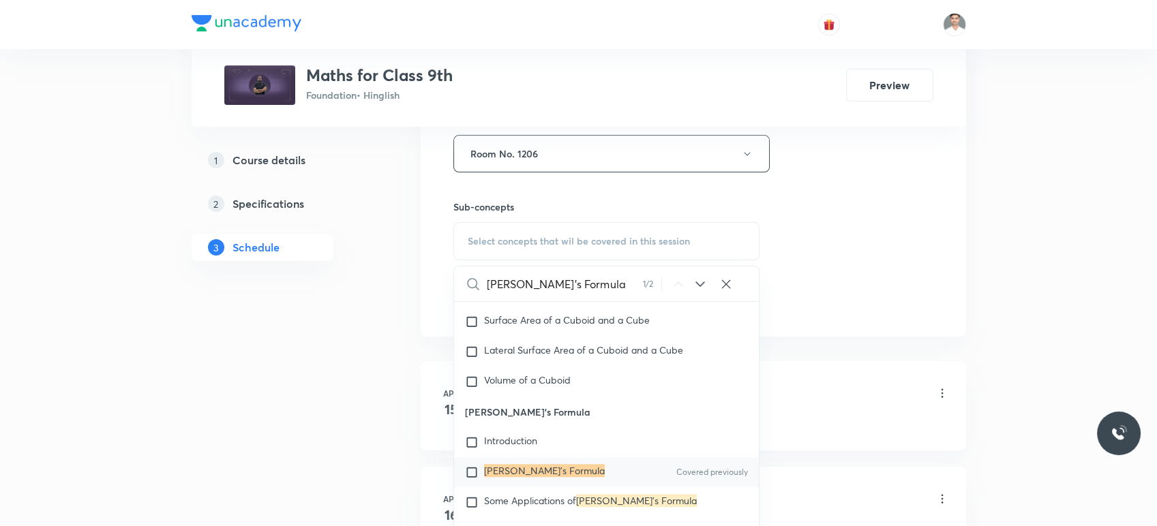
scroll to position [13099, 0]
type input "Heron's Formula"
click at [544, 475] on mark "Heron's Formula" at bounding box center [544, 468] width 121 height 13
checkbox input "true"
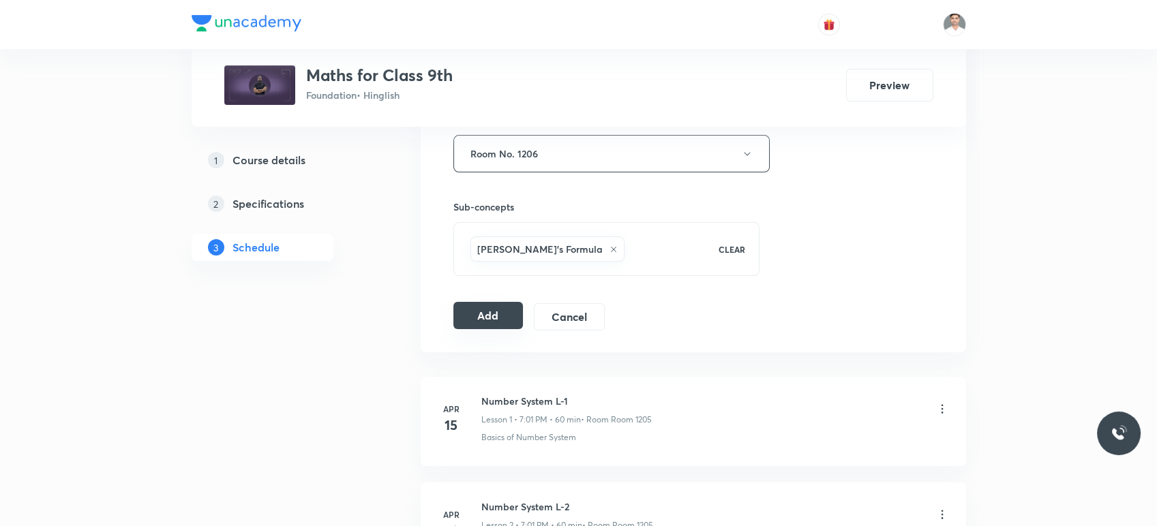
click at [491, 317] on button "Add" at bounding box center [489, 315] width 70 height 27
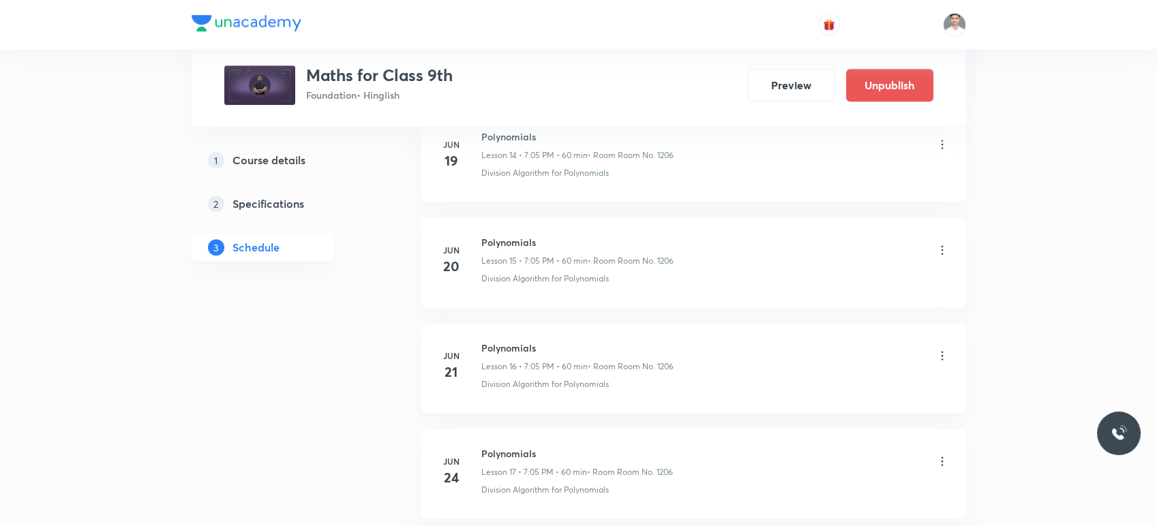
drag, startPoint x: 560, startPoint y: 327, endPoint x: 558, endPoint y: 342, distance: 15.8
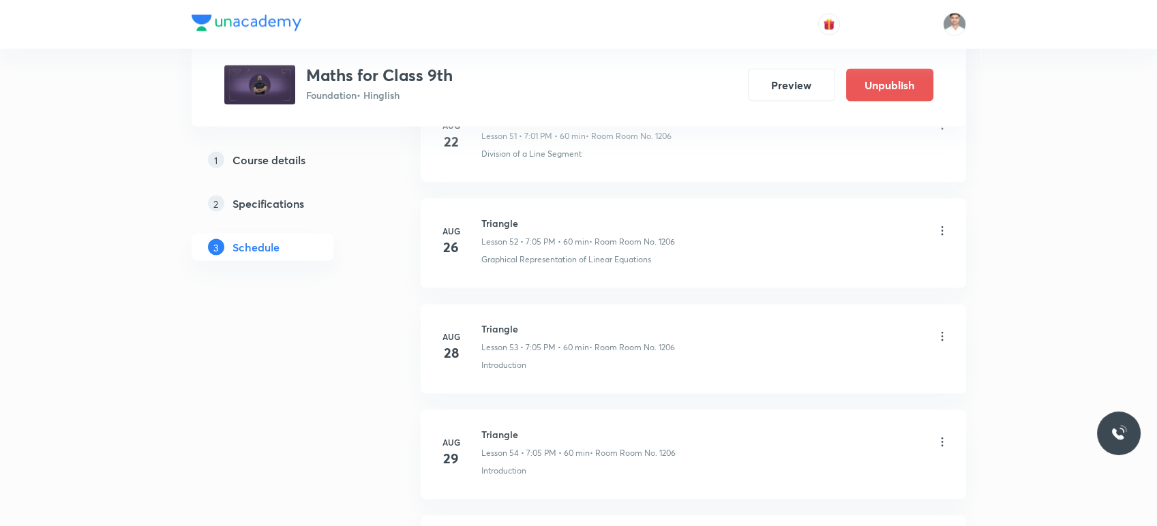
scroll to position [7223, 0]
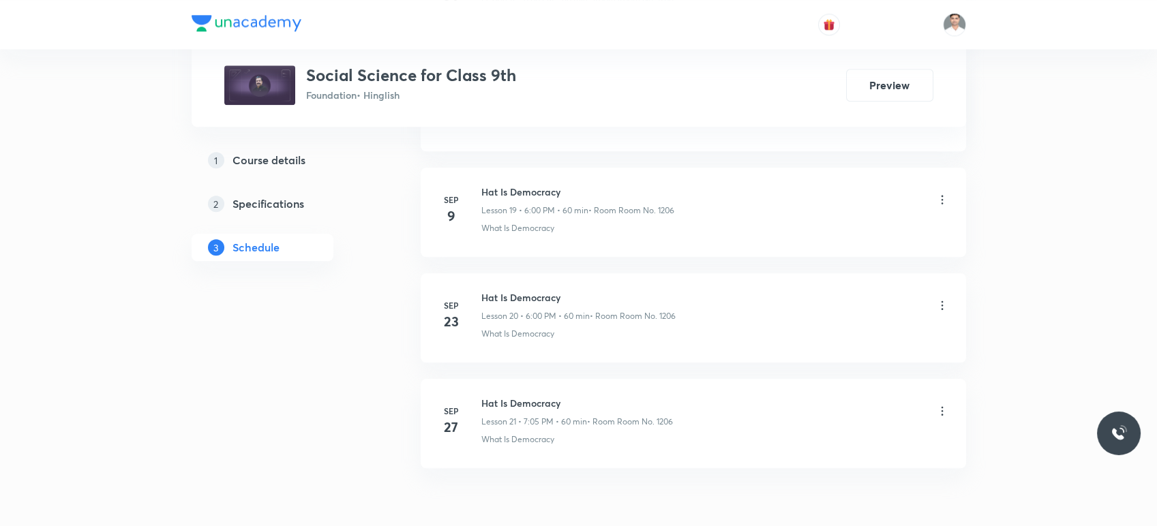
scroll to position [2870, 0]
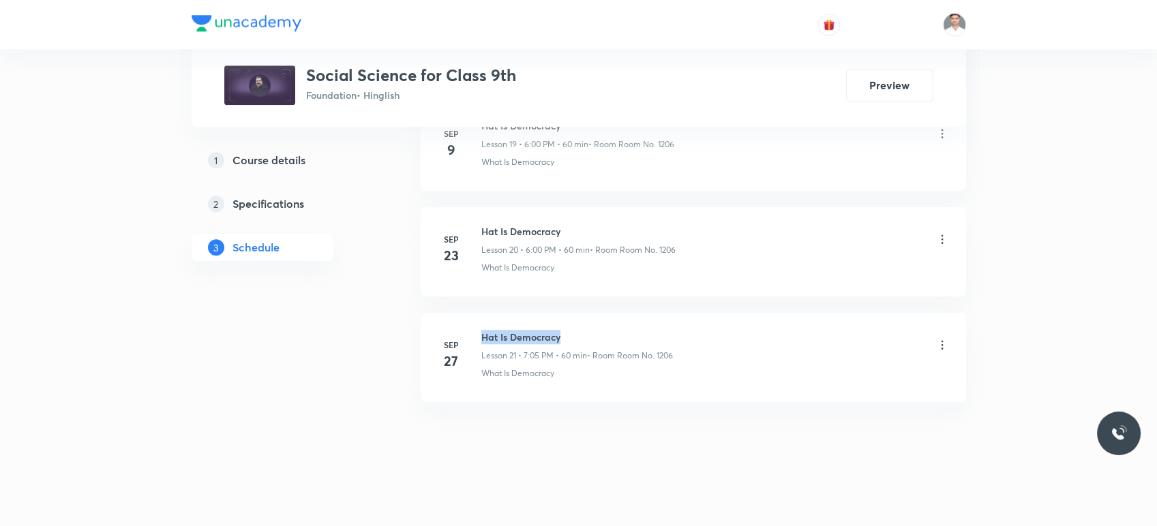
drag, startPoint x: 482, startPoint y: 332, endPoint x: 607, endPoint y: 314, distance: 126.1
click at [607, 314] on li "[DATE] Hat Is Democracy Lesson 21 • 7:05 PM • 60 min • Room Room No. 1206 What …" at bounding box center [694, 357] width 546 height 89
copy h6 "Hat Is Democracy"
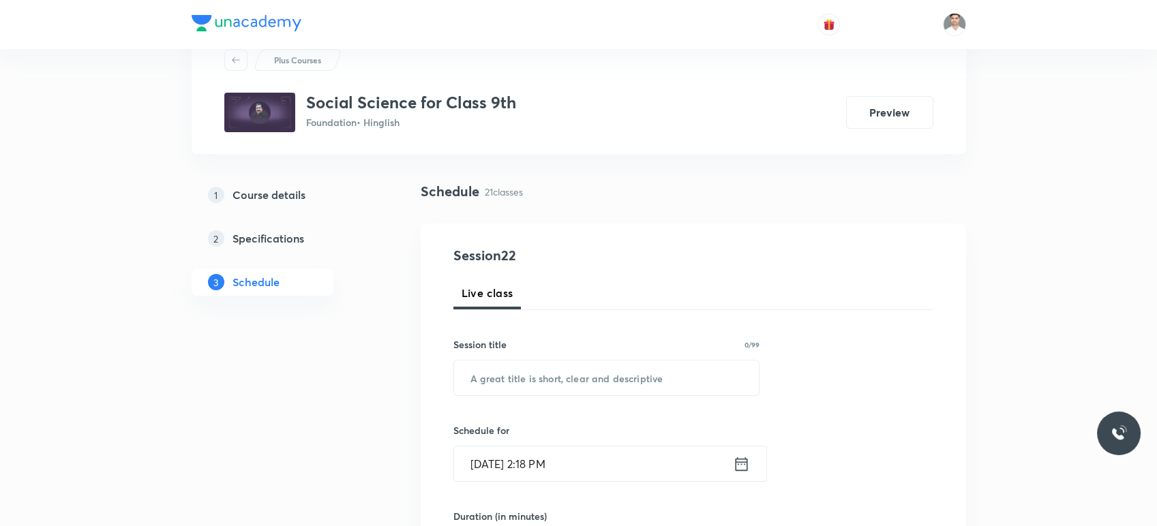
scroll to position [76, 0]
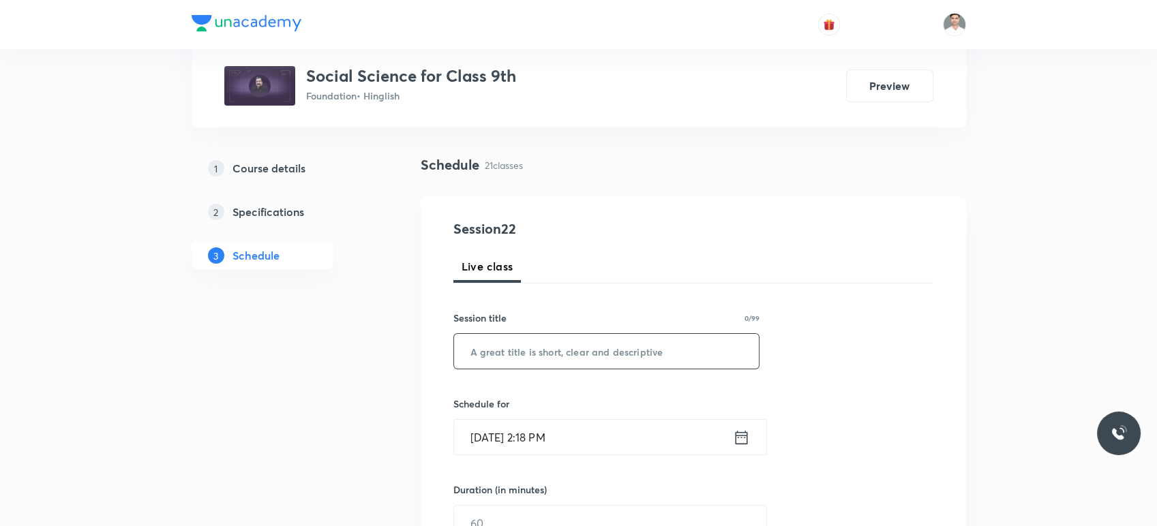
click at [578, 337] on input "text" at bounding box center [607, 351] width 306 height 35
paste input "Hat Is Democracy"
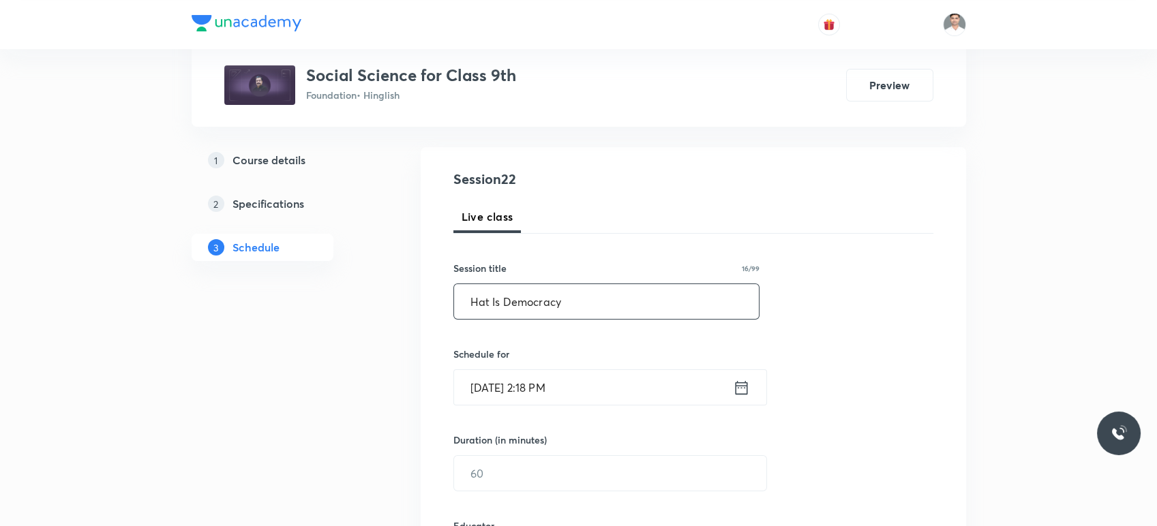
scroll to position [151, 0]
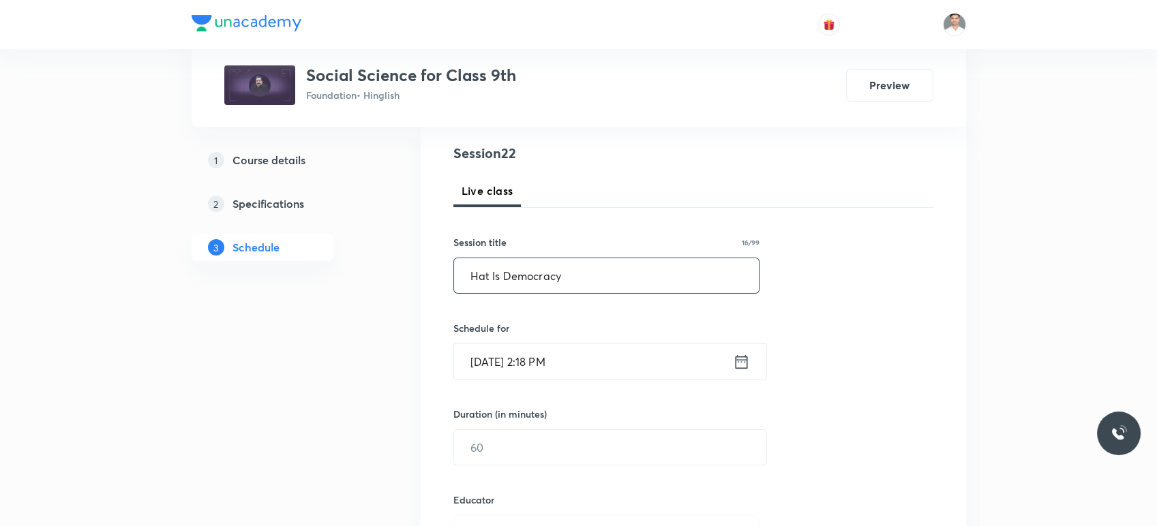
type input "Hat Is Democracy"
click at [724, 368] on input "[DATE] 2:18 PM" at bounding box center [593, 361] width 279 height 35
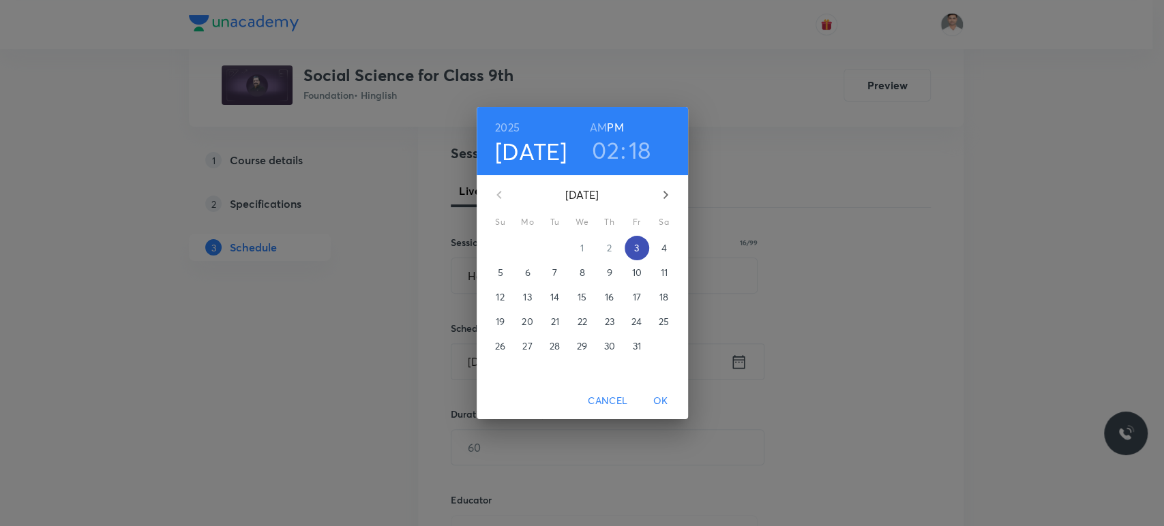
click at [630, 241] on span "3" at bounding box center [637, 248] width 25 height 14
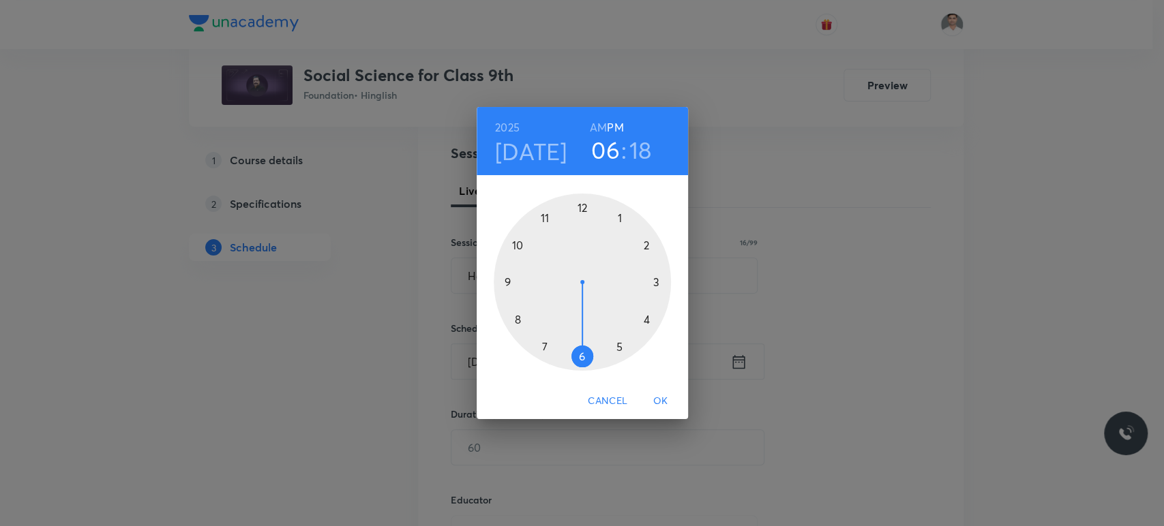
click at [582, 358] on div at bounding box center [582, 282] width 177 height 177
click at [584, 203] on div at bounding box center [582, 282] width 177 height 177
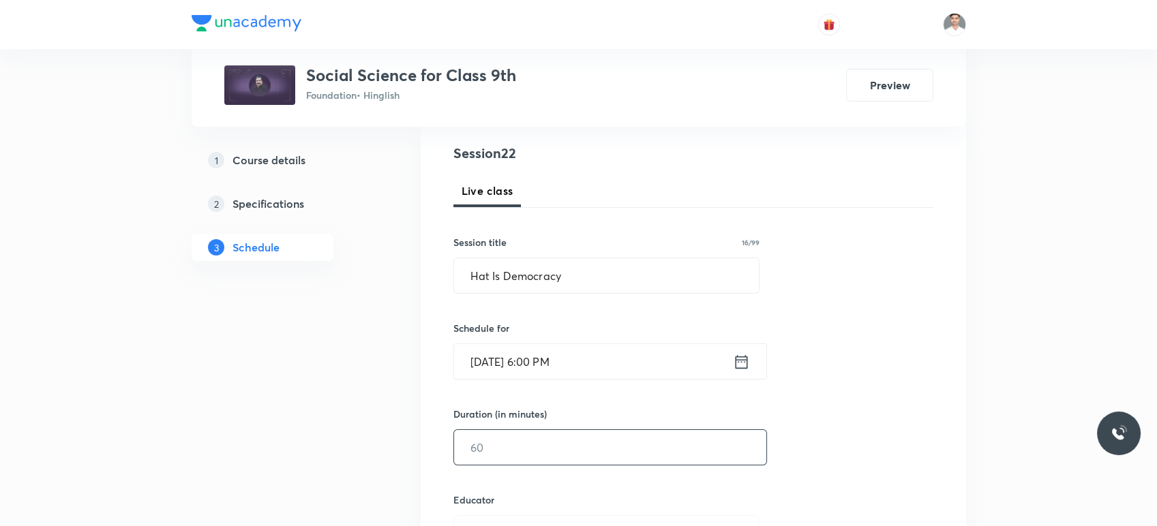
drag, startPoint x: 574, startPoint y: 447, endPoint x: 786, endPoint y: 398, distance: 217.0
click at [575, 447] on input "text" at bounding box center [610, 447] width 312 height 35
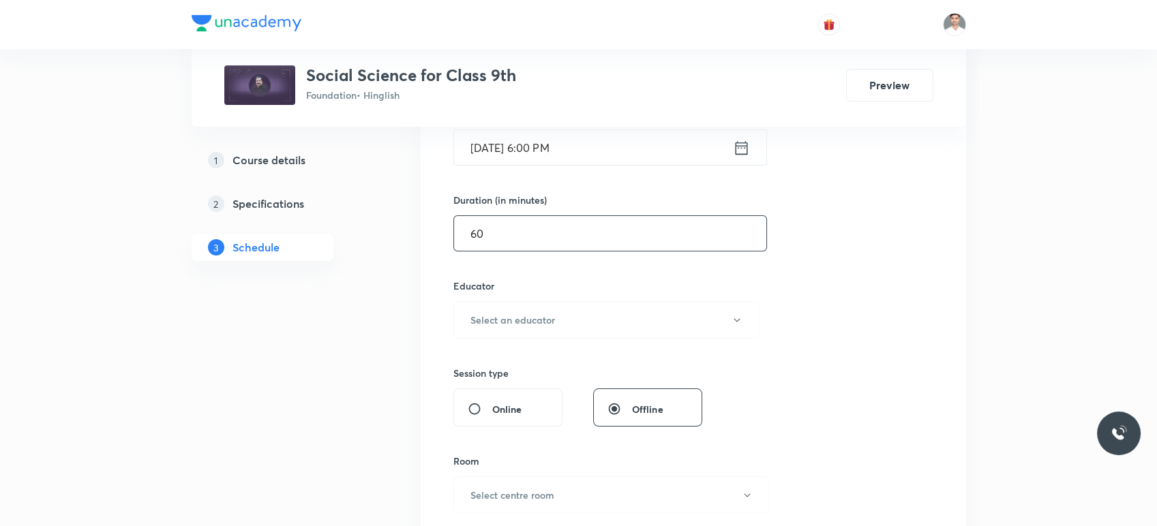
scroll to position [378, 0]
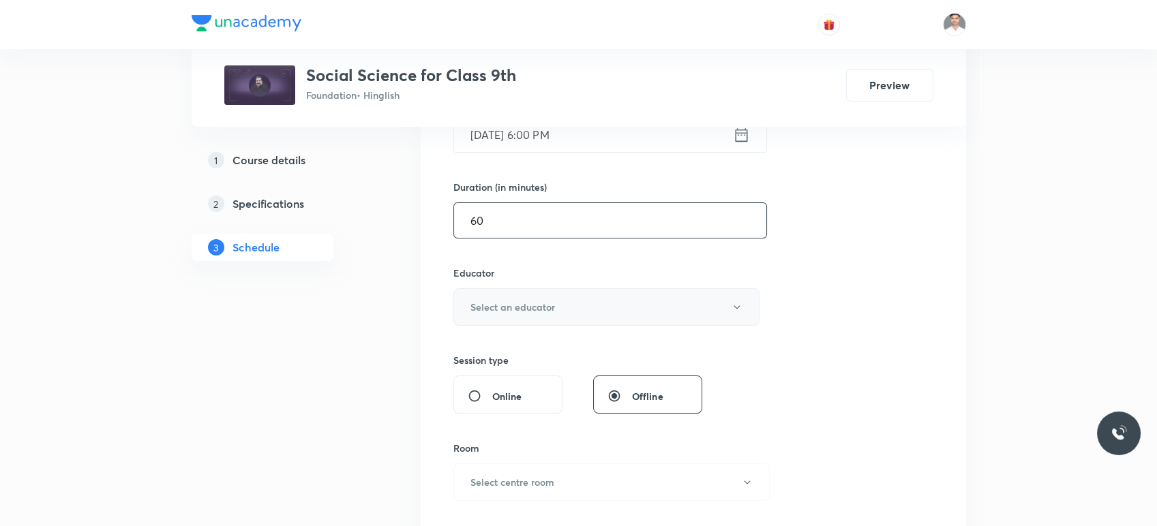
type input "60"
click at [550, 315] on button "Select an educator" at bounding box center [607, 307] width 307 height 38
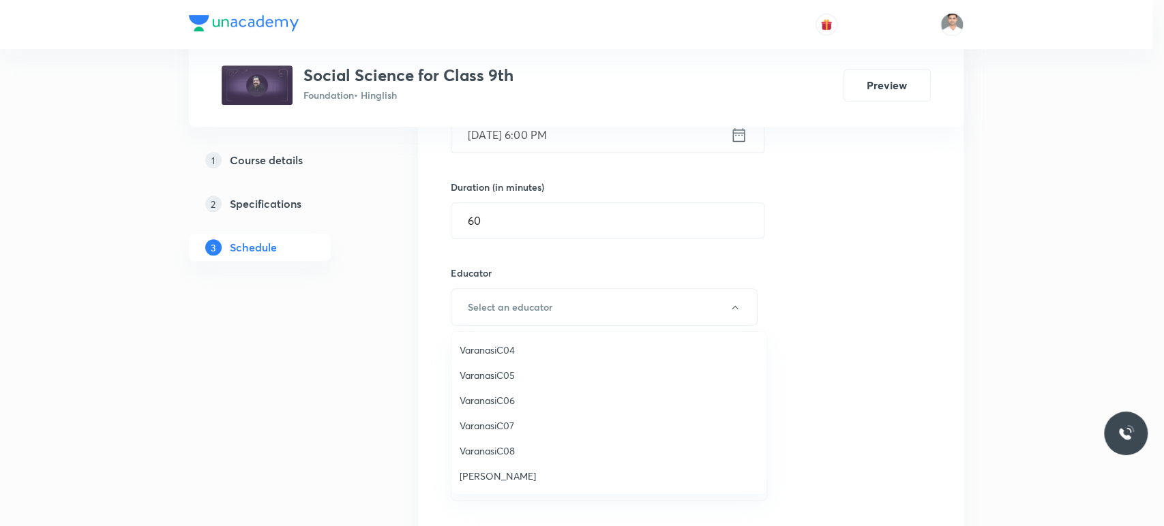
click at [519, 477] on span "[PERSON_NAME]" at bounding box center [609, 476] width 299 height 14
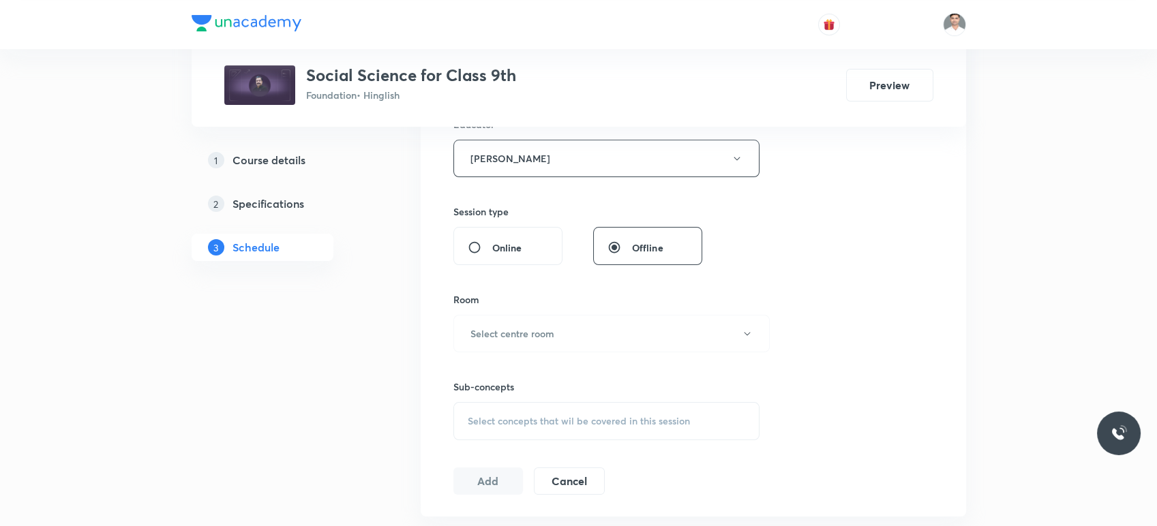
scroll to position [530, 0]
click at [526, 336] on h6 "Select centre room" at bounding box center [513, 331] width 84 height 14
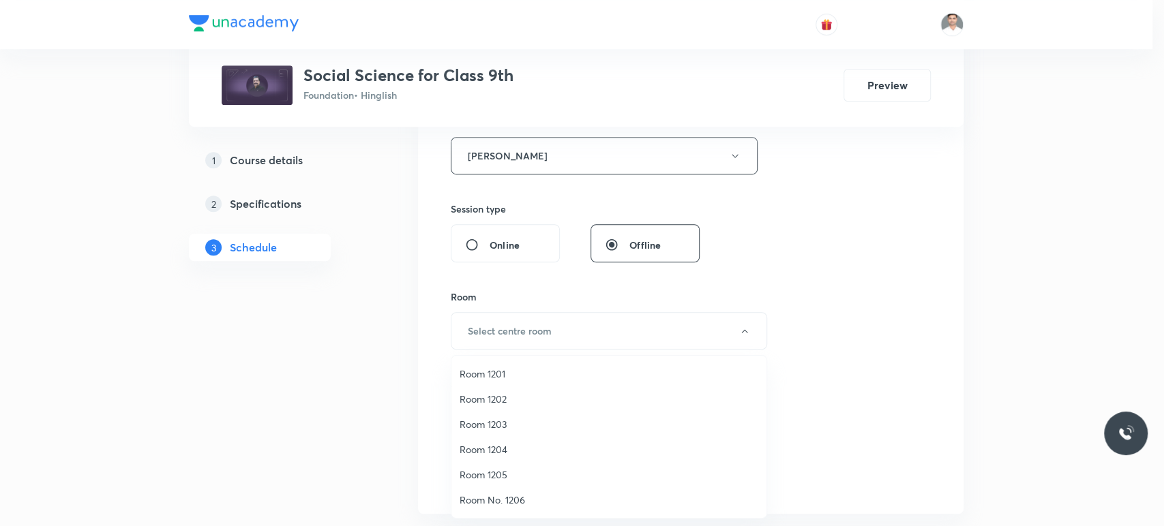
click at [503, 499] on span "Room No. 1206" at bounding box center [609, 500] width 299 height 14
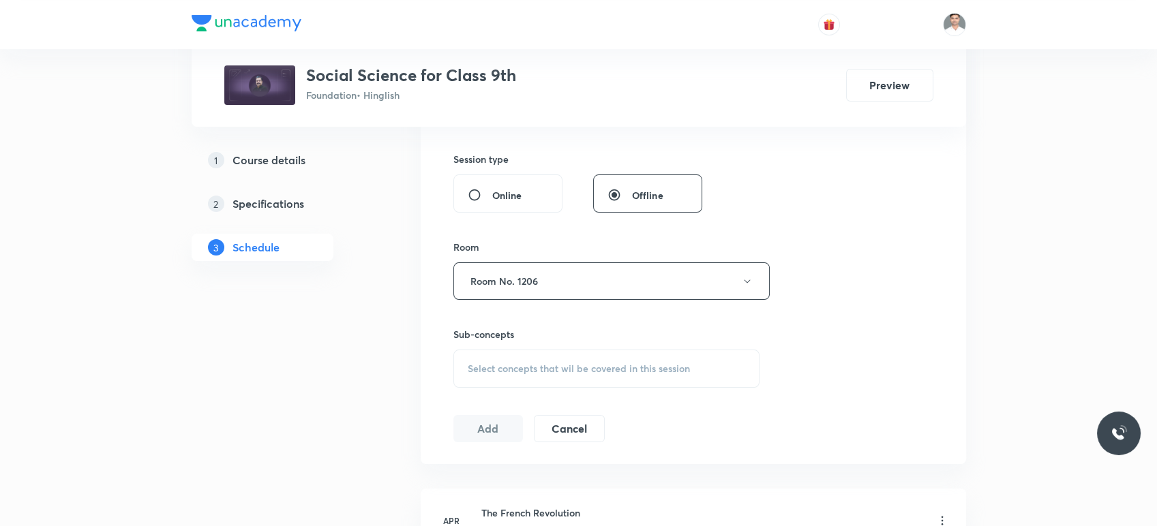
scroll to position [606, 0]
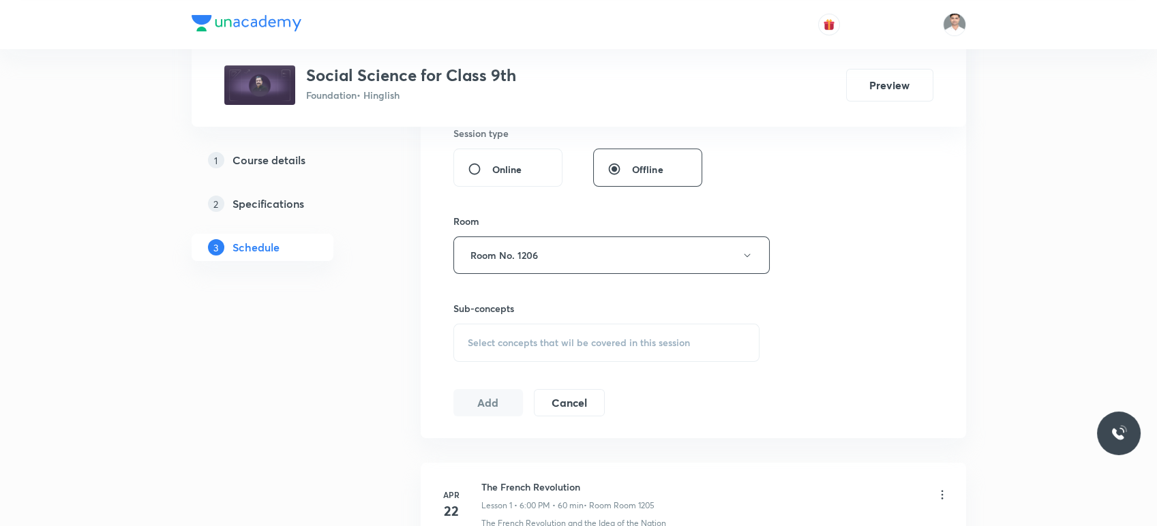
click at [529, 352] on div "Select concepts that wil be covered in this session" at bounding box center [607, 343] width 307 height 38
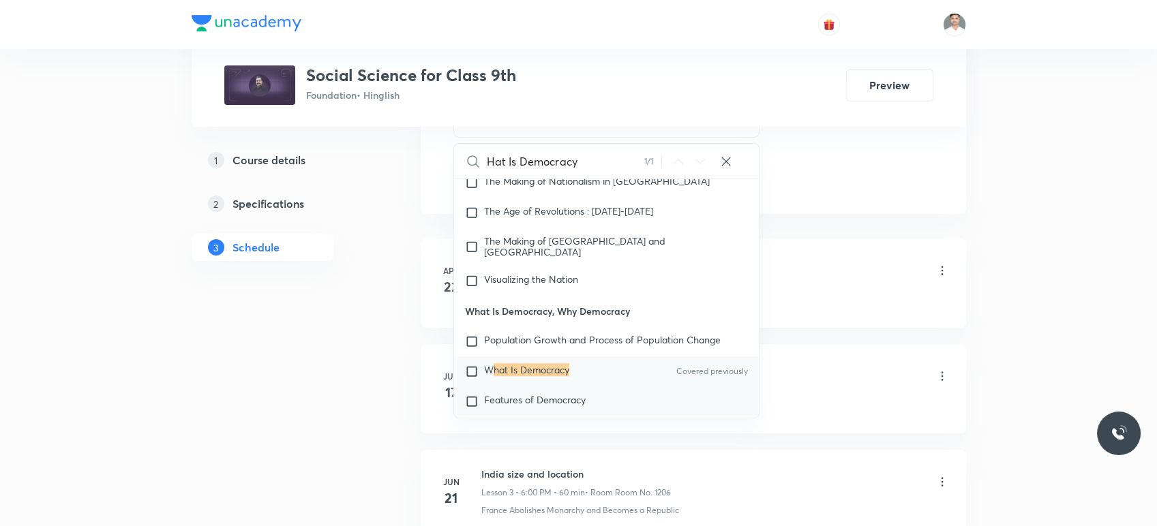
scroll to position [833, 0]
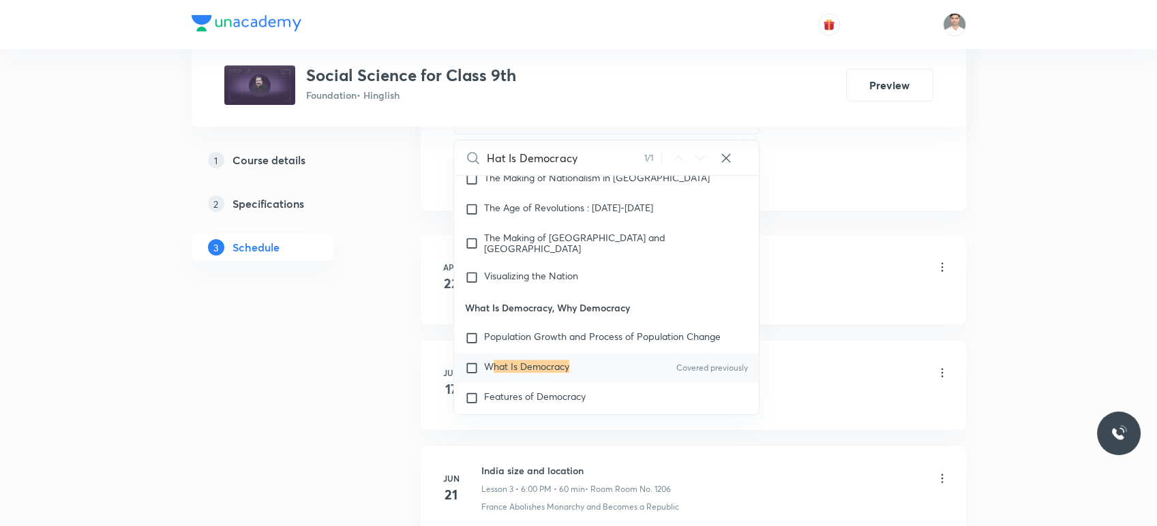
type input "Hat Is Democracy"
click at [547, 360] on mark "hat Is Democracy" at bounding box center [532, 366] width 76 height 13
checkbox input "true"
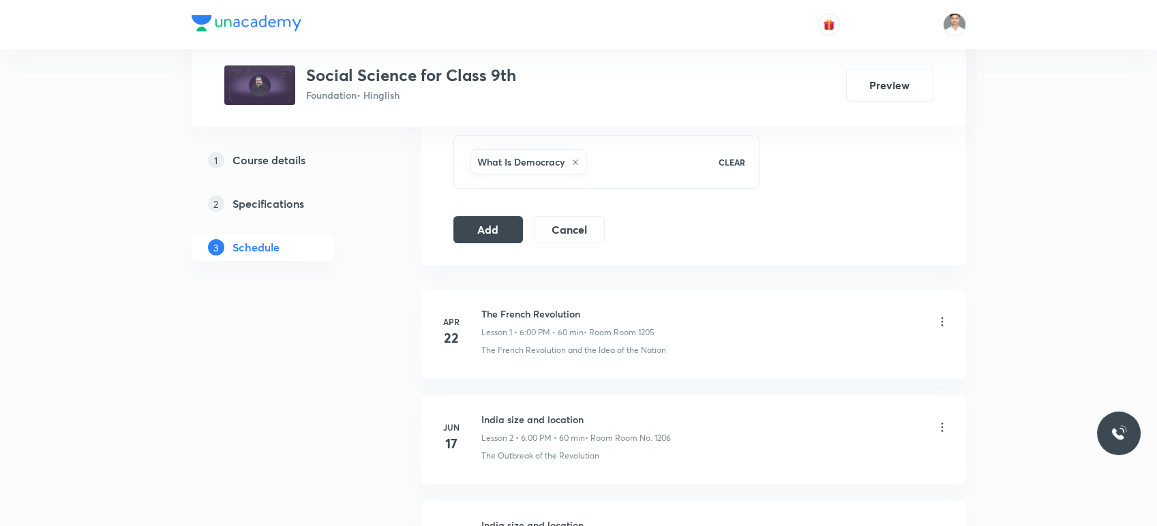
scroll to position [758, 0]
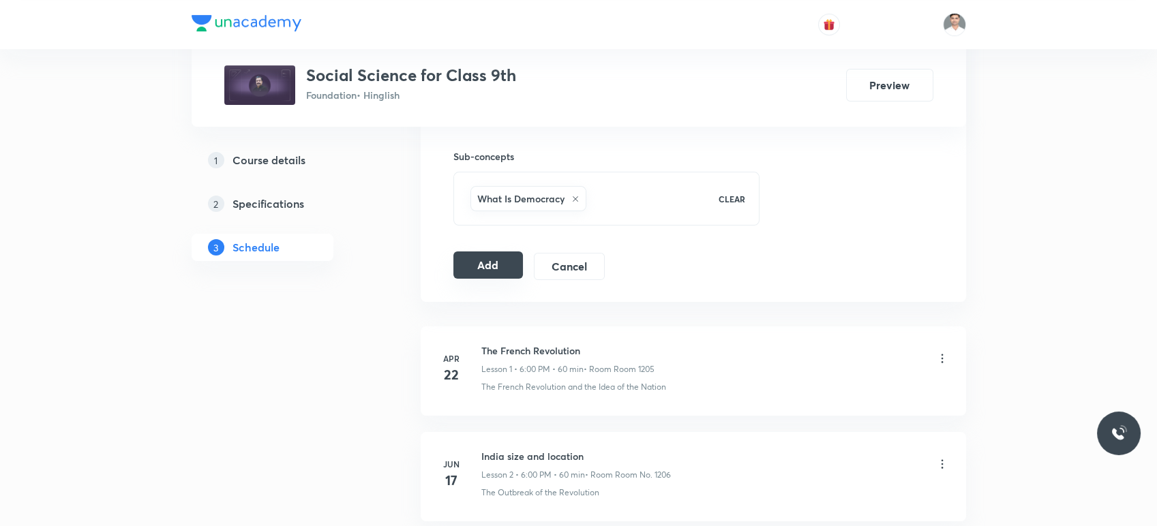
click at [501, 260] on button "Add" at bounding box center [489, 265] width 70 height 27
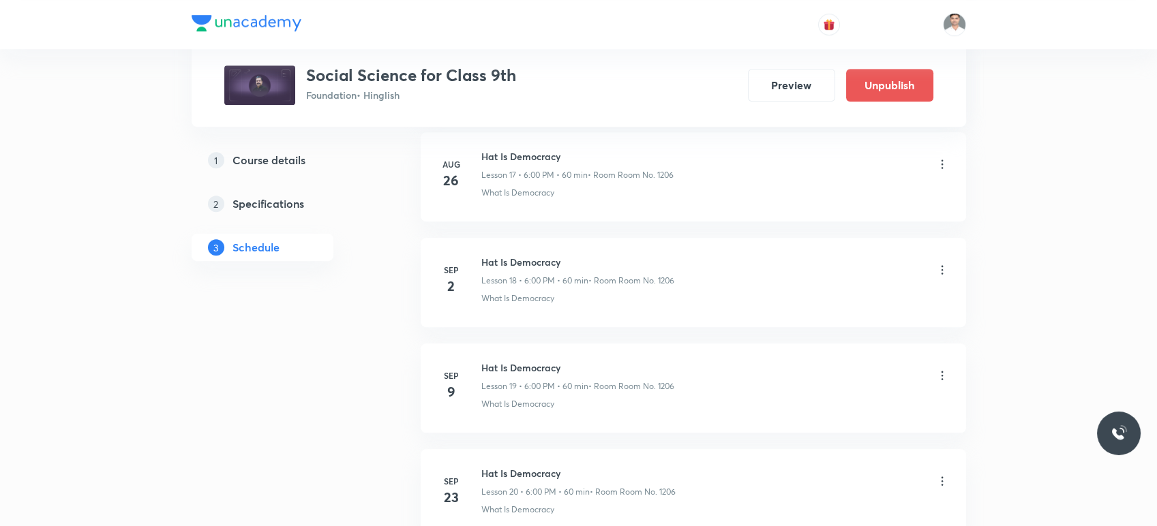
scroll to position [1882, 0]
